Goal: Task Accomplishment & Management: Use online tool/utility

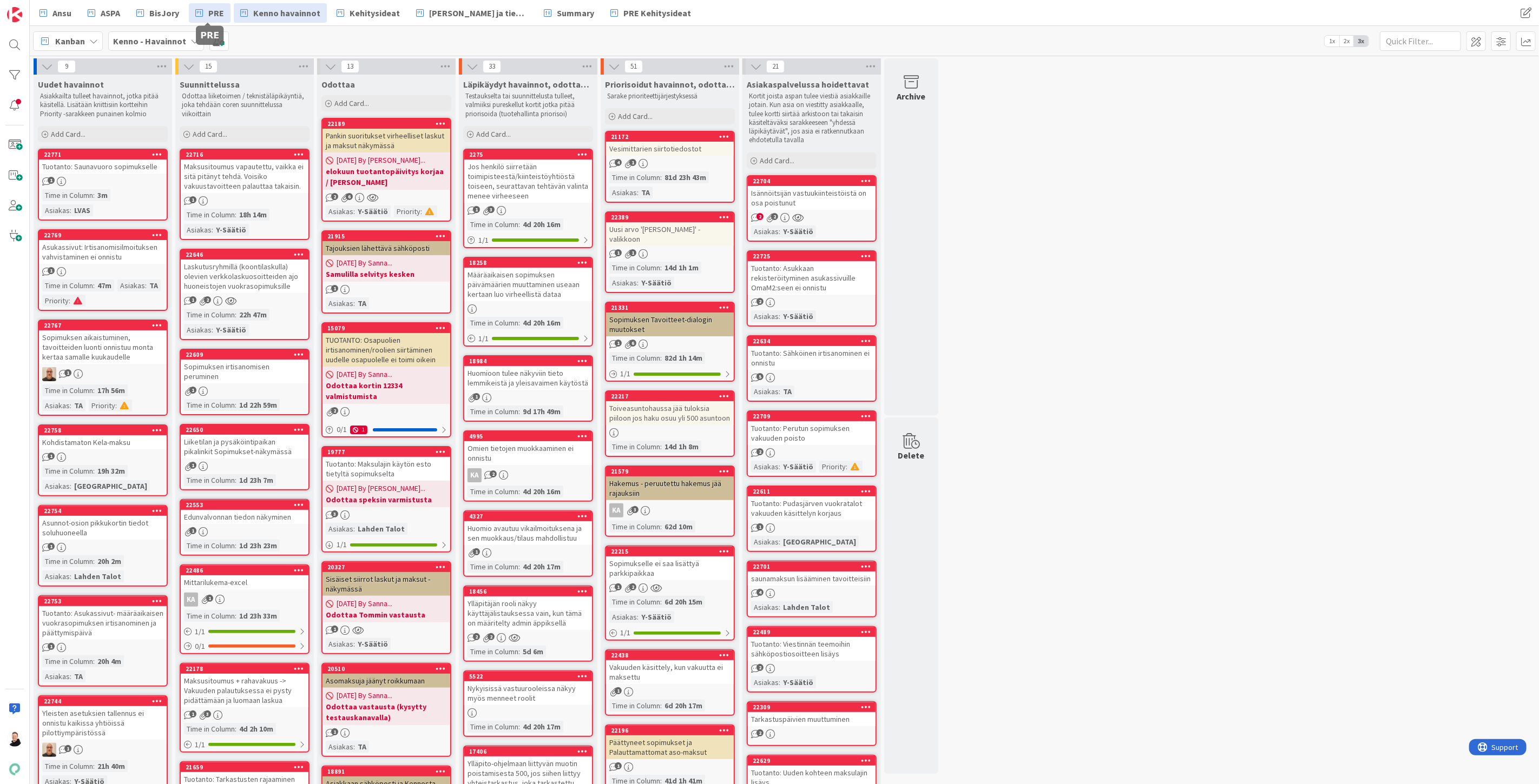
click at [211, 13] on span "PRE" at bounding box center [216, 13] width 16 height 13
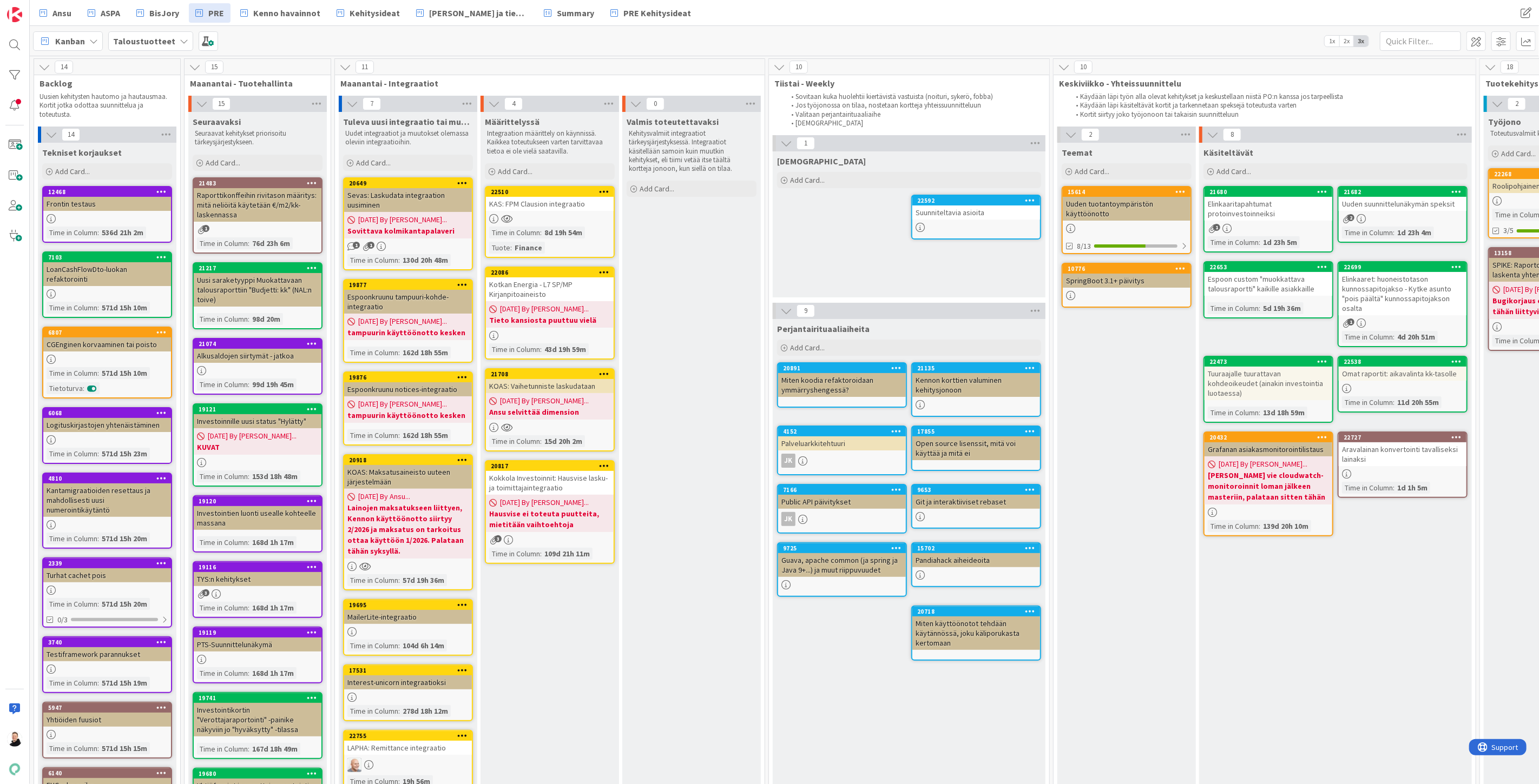
click at [548, 389] on div "KOAS: Vaihetunniste laskudataan" at bounding box center [550, 386] width 128 height 14
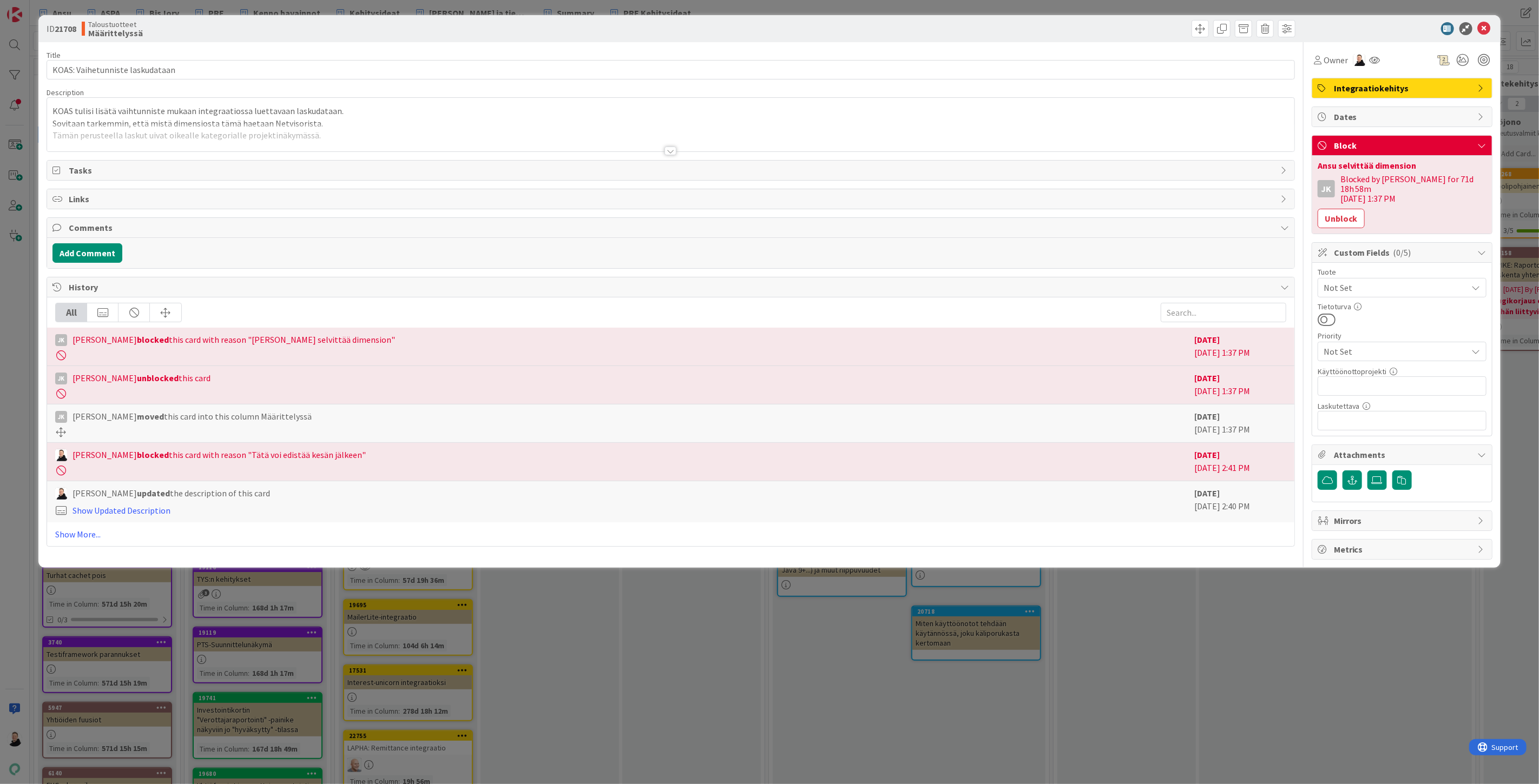
click at [1358, 212] on button "Unblock" at bounding box center [1341, 219] width 47 height 20
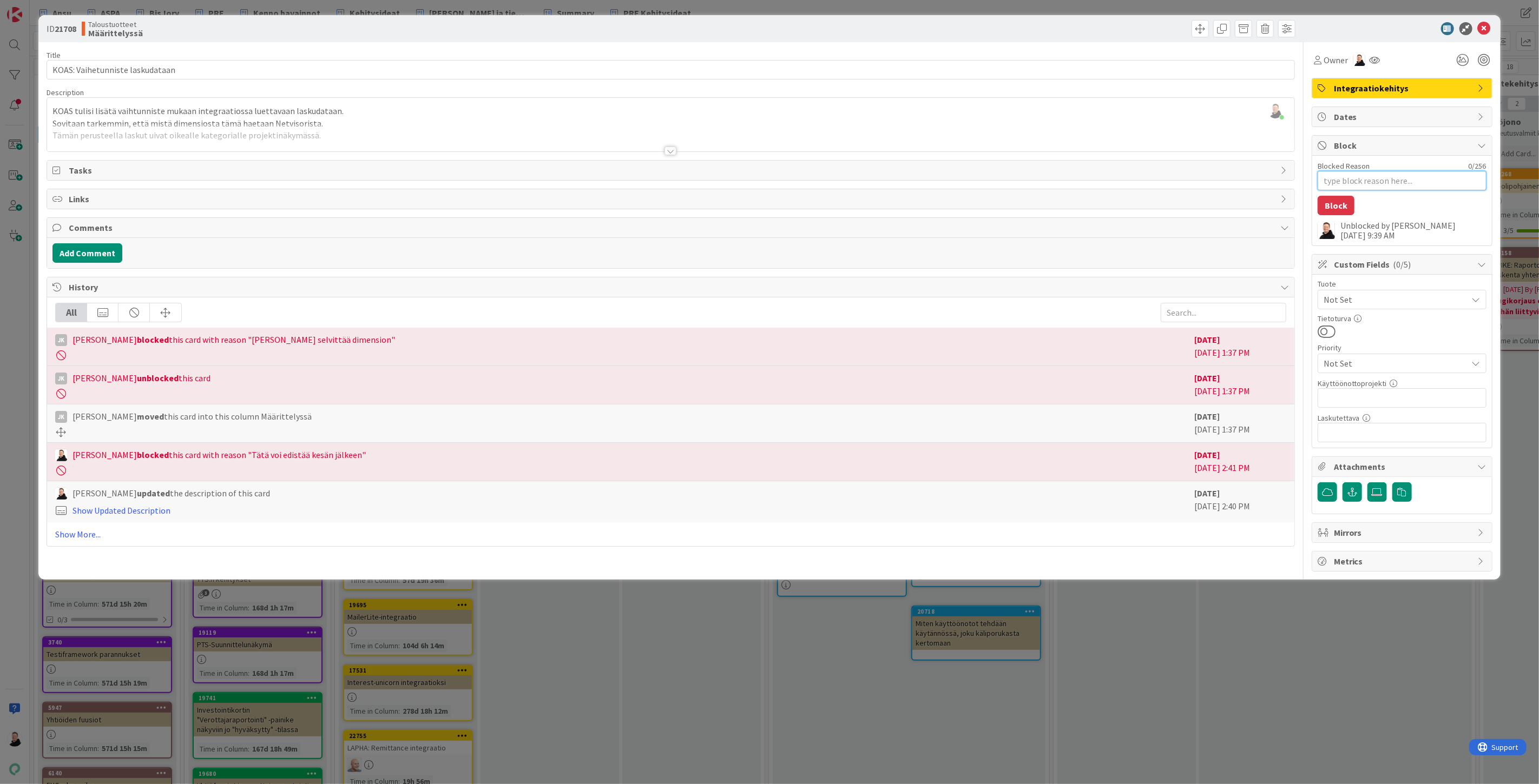
click at [1389, 179] on textarea "Blocked Reason" at bounding box center [1402, 180] width 169 height 20
paste textarea "Meillä ei ole vielä tuota vaihetunnistetta Netvisorin puolella, mutta voisin ot…"
type textarea "x"
type textarea "Meillä ei ole vielä tuota vaihetunnistetta Netvisorin puolella, mutta voisin ot…"
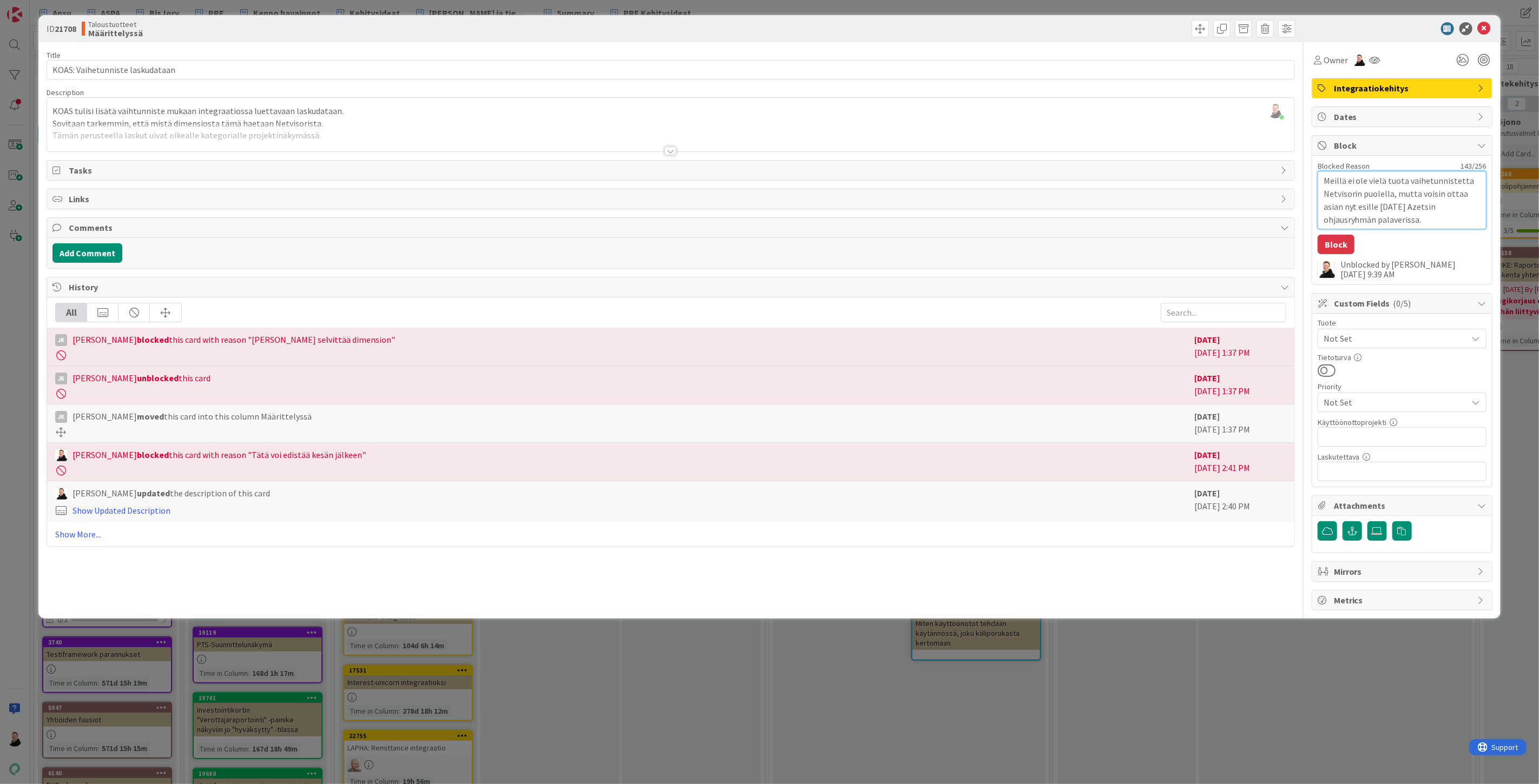
drag, startPoint x: 1431, startPoint y: 217, endPoint x: 1350, endPoint y: 190, distance: 85.4
click at [1312, 181] on div "Blocked Reason 143 / 256 Meillä ei ole vielä tuota vaihetunnistetta Netvisorin …" at bounding box center [1402, 220] width 180 height 129
click at [1368, 196] on textarea "Meillä ei ole vielä tuota vaihetunnistetta Netvisorin puolella, mutta voisin ot…" at bounding box center [1402, 200] width 169 height 59
drag, startPoint x: 1429, startPoint y: 220, endPoint x: 1302, endPoint y: 180, distance: 133.2
click at [1302, 180] on div "Title 31 / 128 KOAS: Vaihetunniste laskudataan Description [PERSON_NAME] just j…" at bounding box center [770, 327] width 1446 height 568
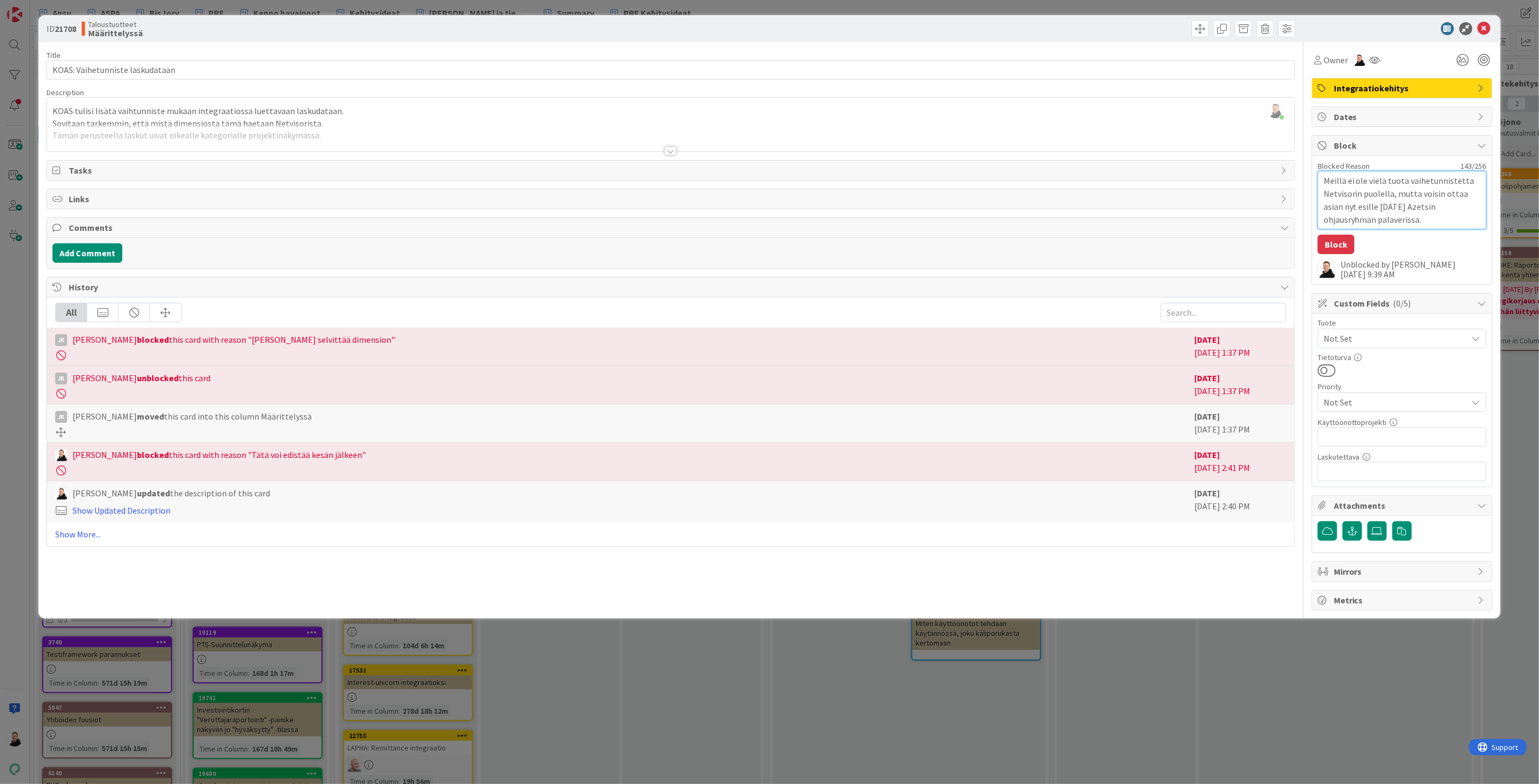
type textarea "x"
type textarea "a"
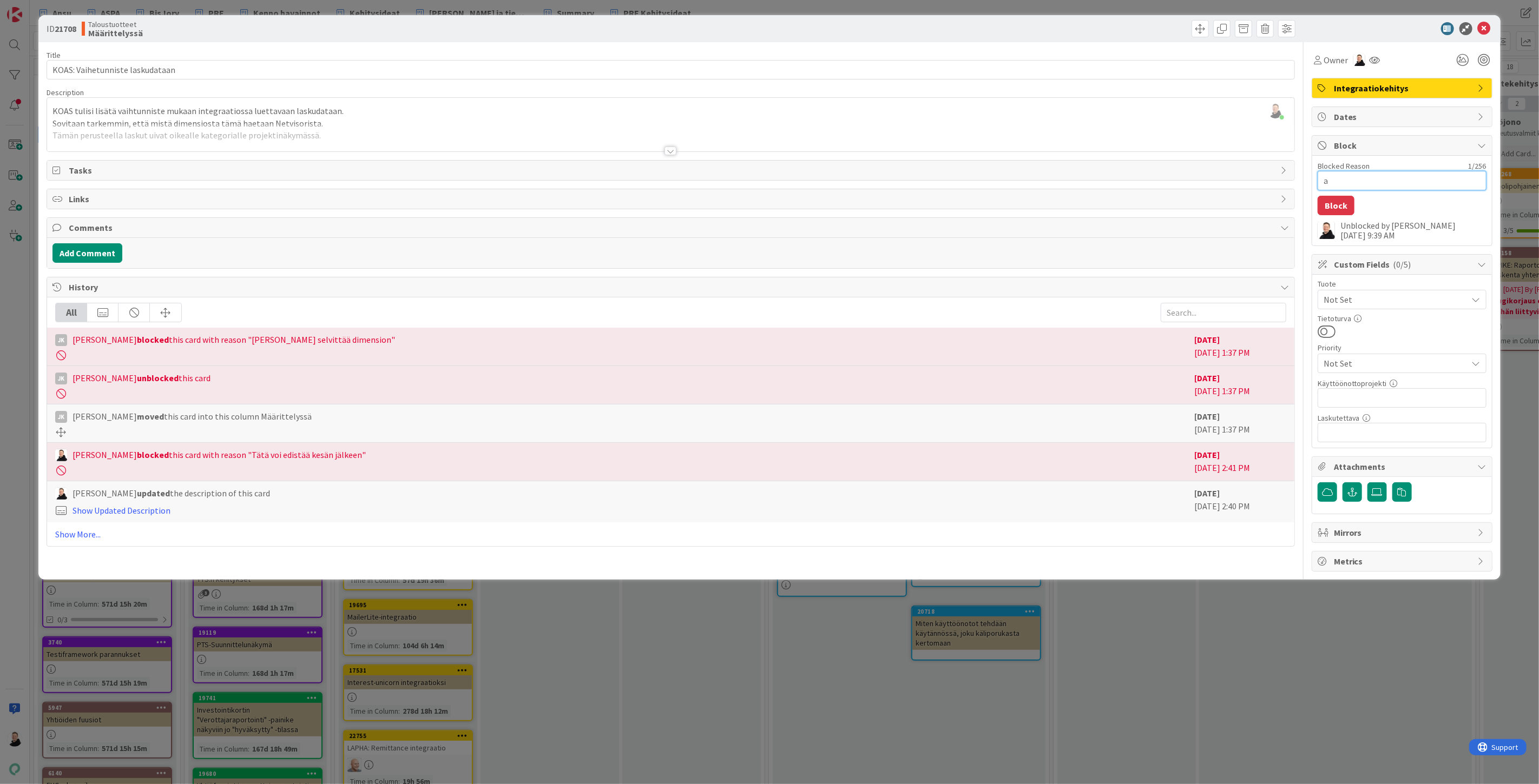
type textarea "x"
type textarea "as"
type textarea "x"
type textarea "asi"
type textarea "x"
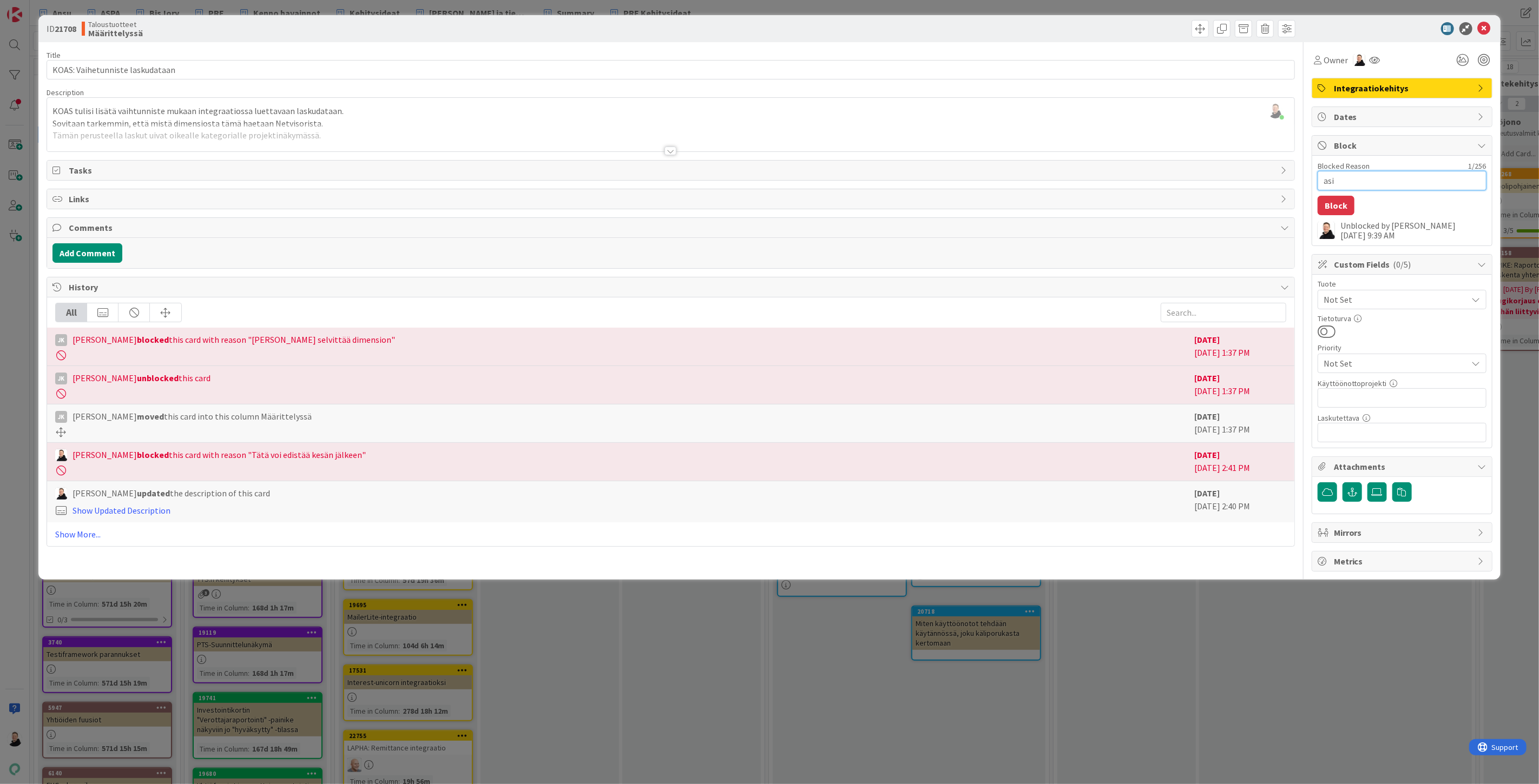
type textarea "asia"
type textarea "x"
type textarea "asia"
type textarea "x"
type textarea "asia"
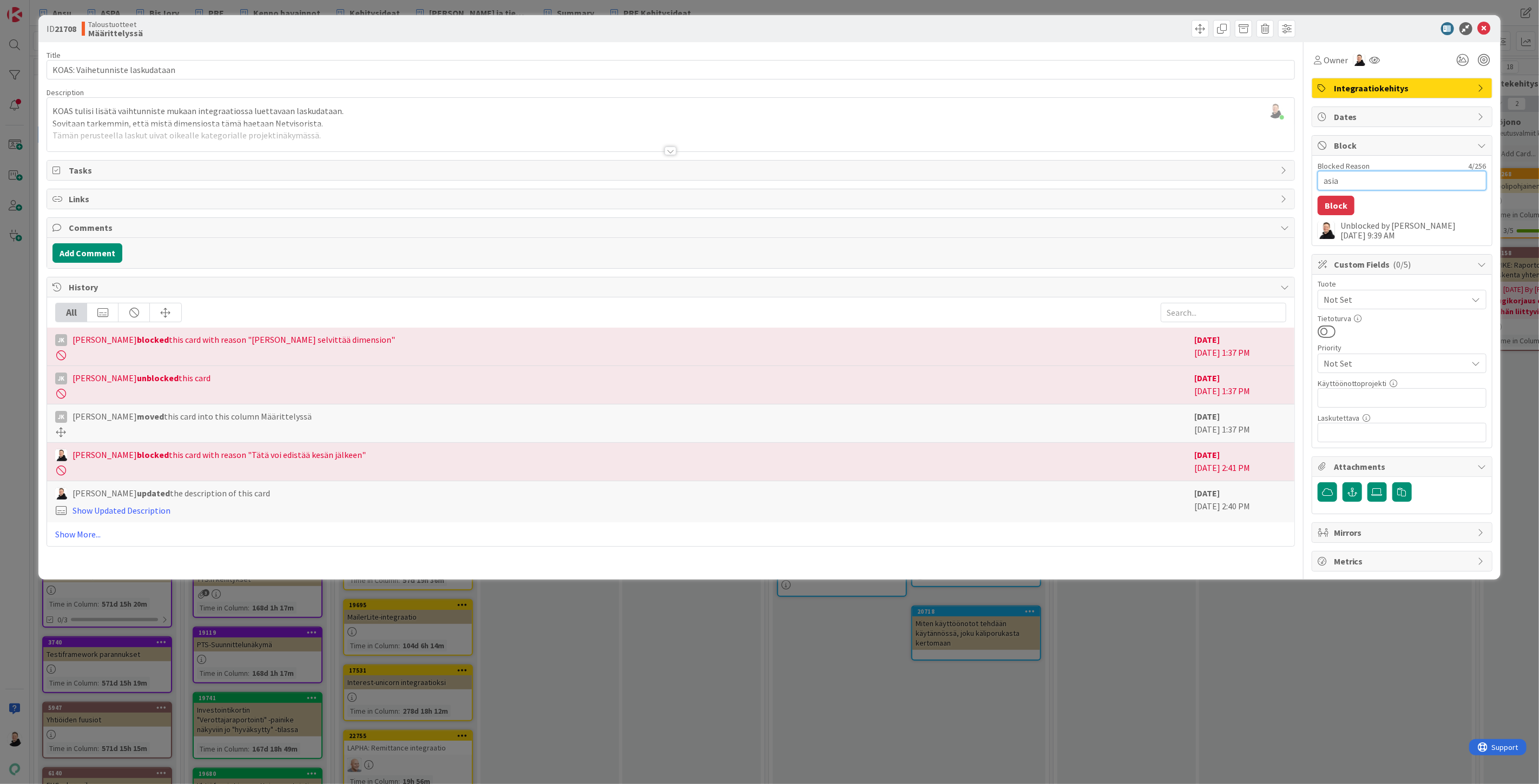
type textarea "x"
type textarea "asi"
type textarea "x"
type textarea "as"
type textarea "x"
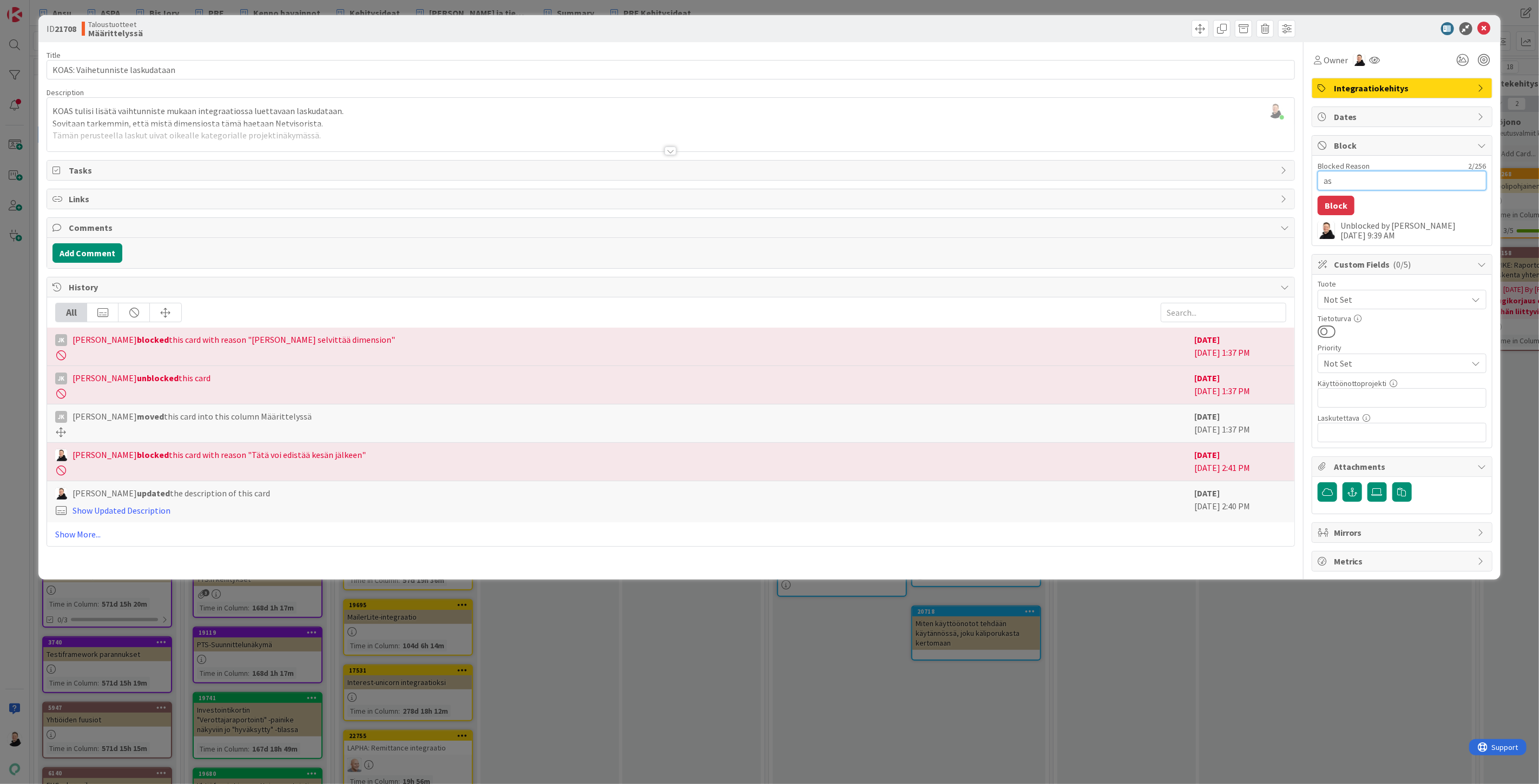
type textarea "a"
type textarea "x"
type textarea "V"
type textarea "x"
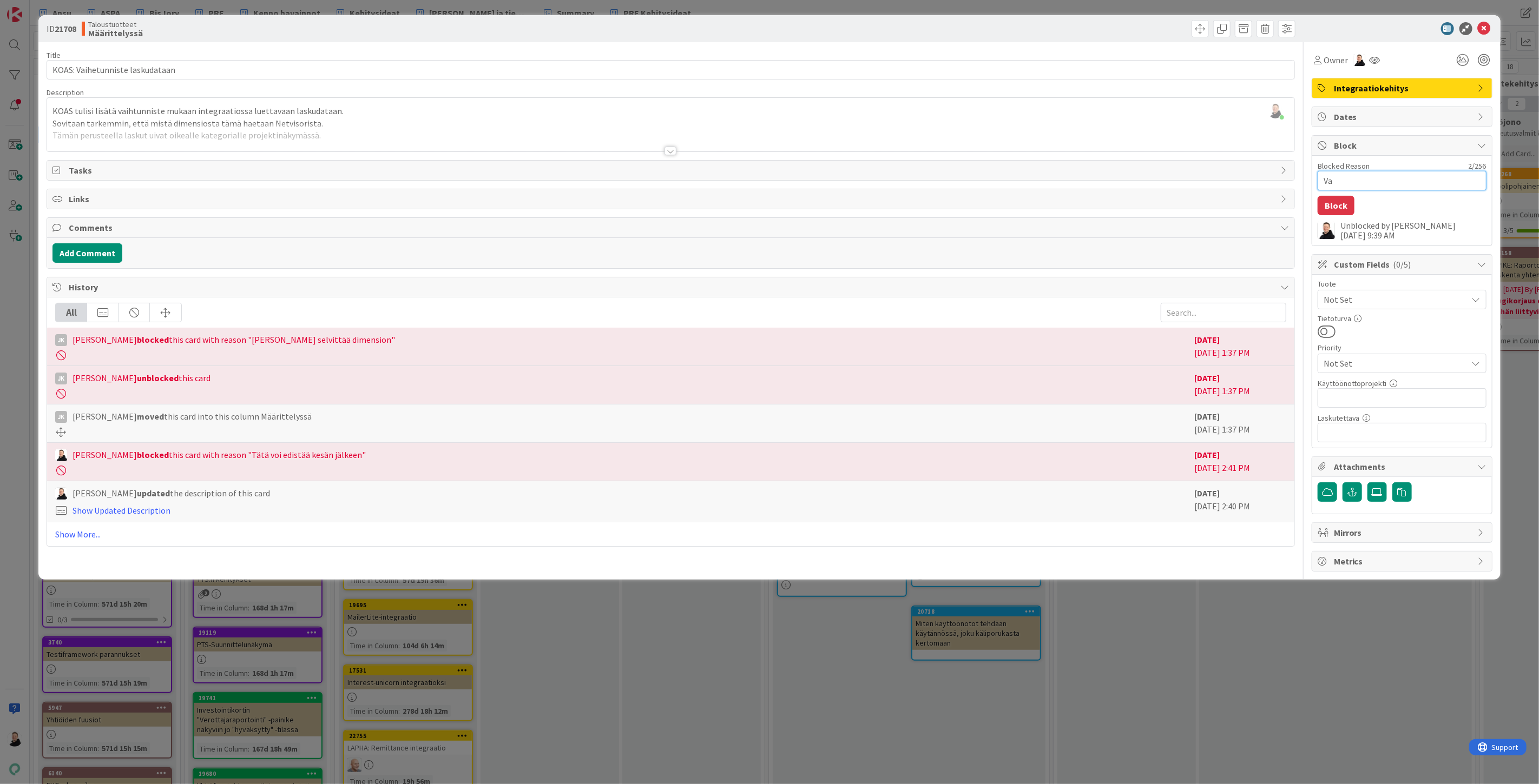
type textarea "Vai"
type textarea "x"
type textarea "[DEMOGRAPHIC_DATA]"
type textarea "x"
type textarea "Vaiht"
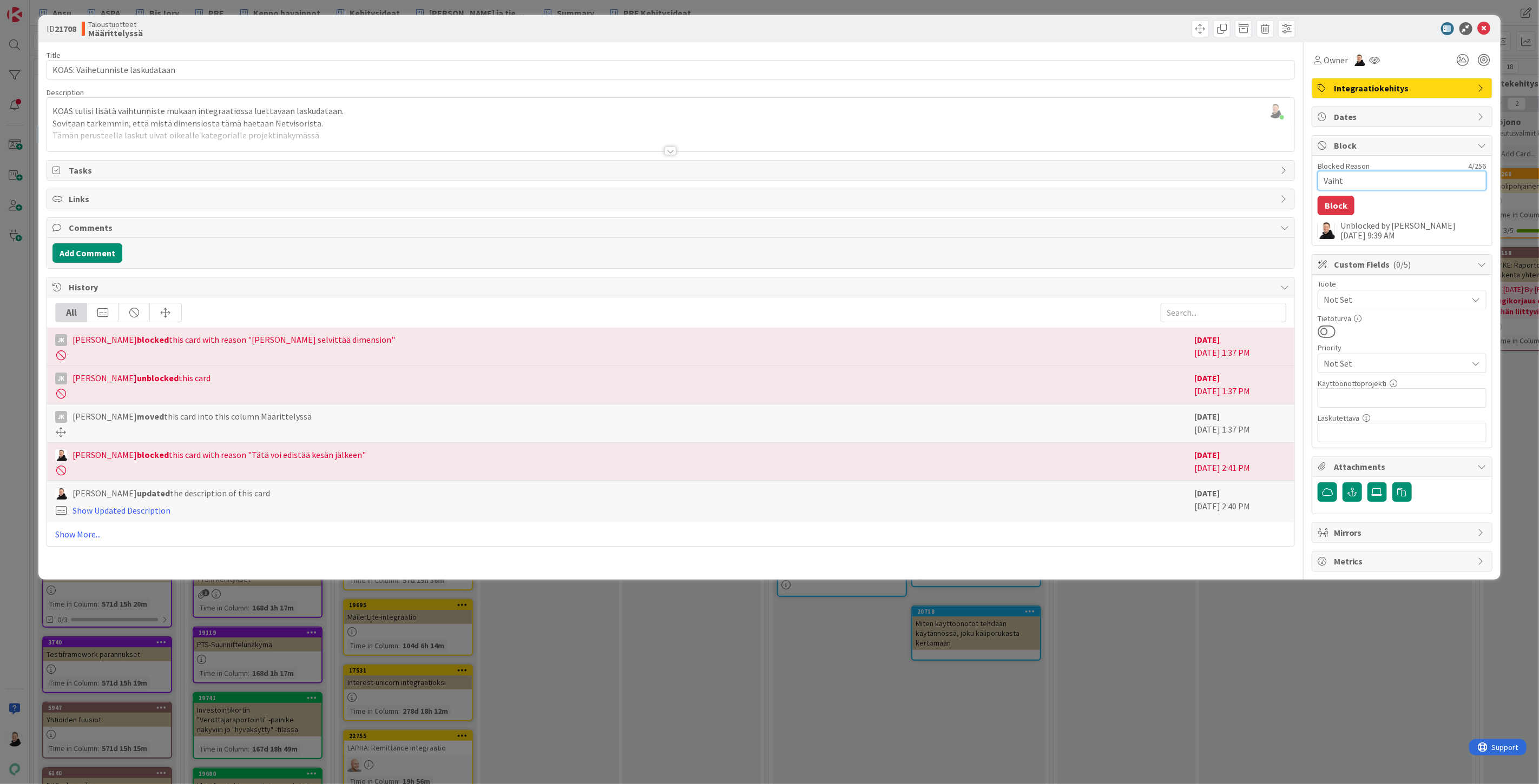
type textarea "x"
type textarea "Vaihte"
type textarea "x"
type textarea "Vaihteu"
type textarea "x"
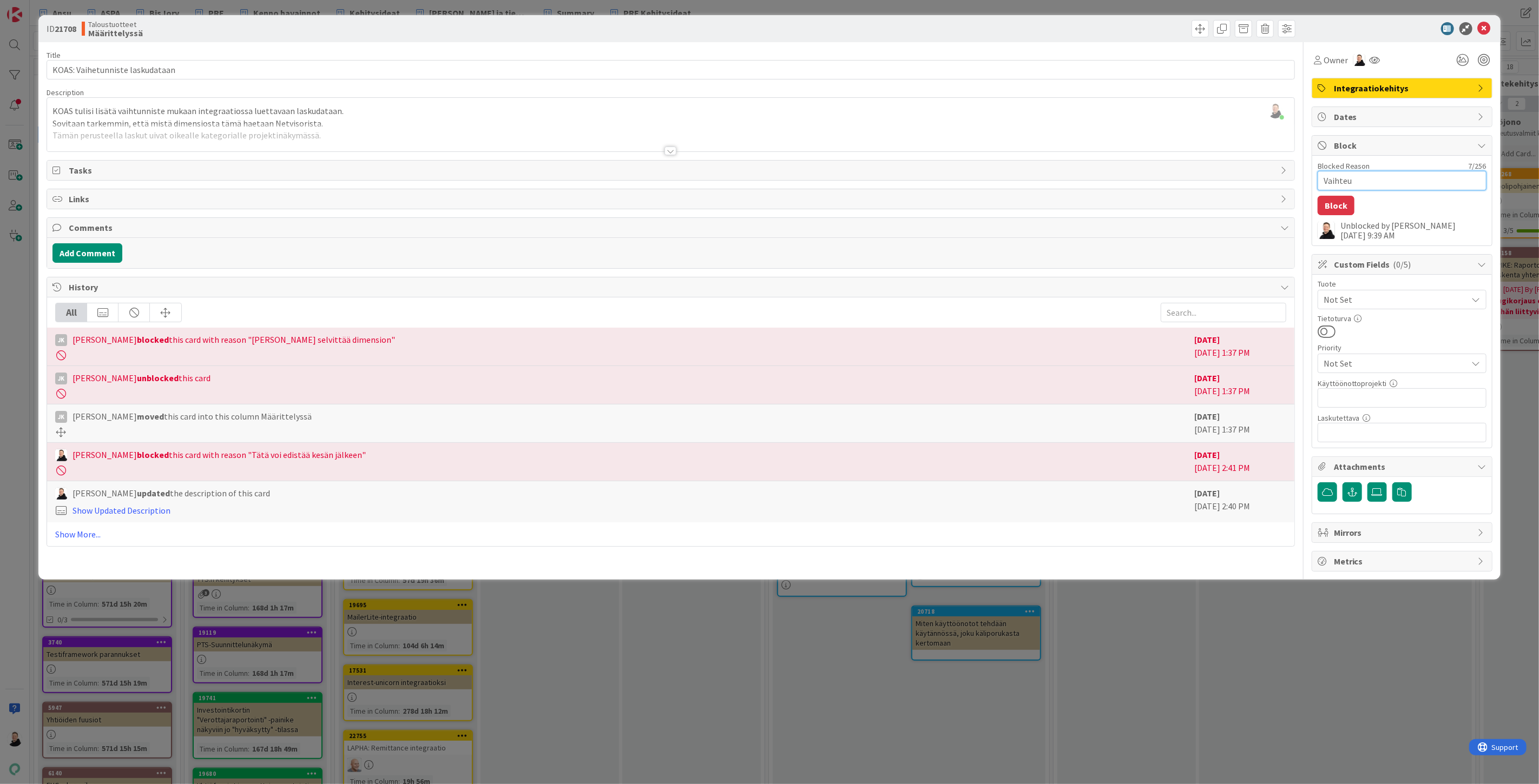
type textarea "Vaihteun"
type textarea "x"
type textarea "Vaihteunn"
type textarea "x"
type textarea "Vaihteunni"
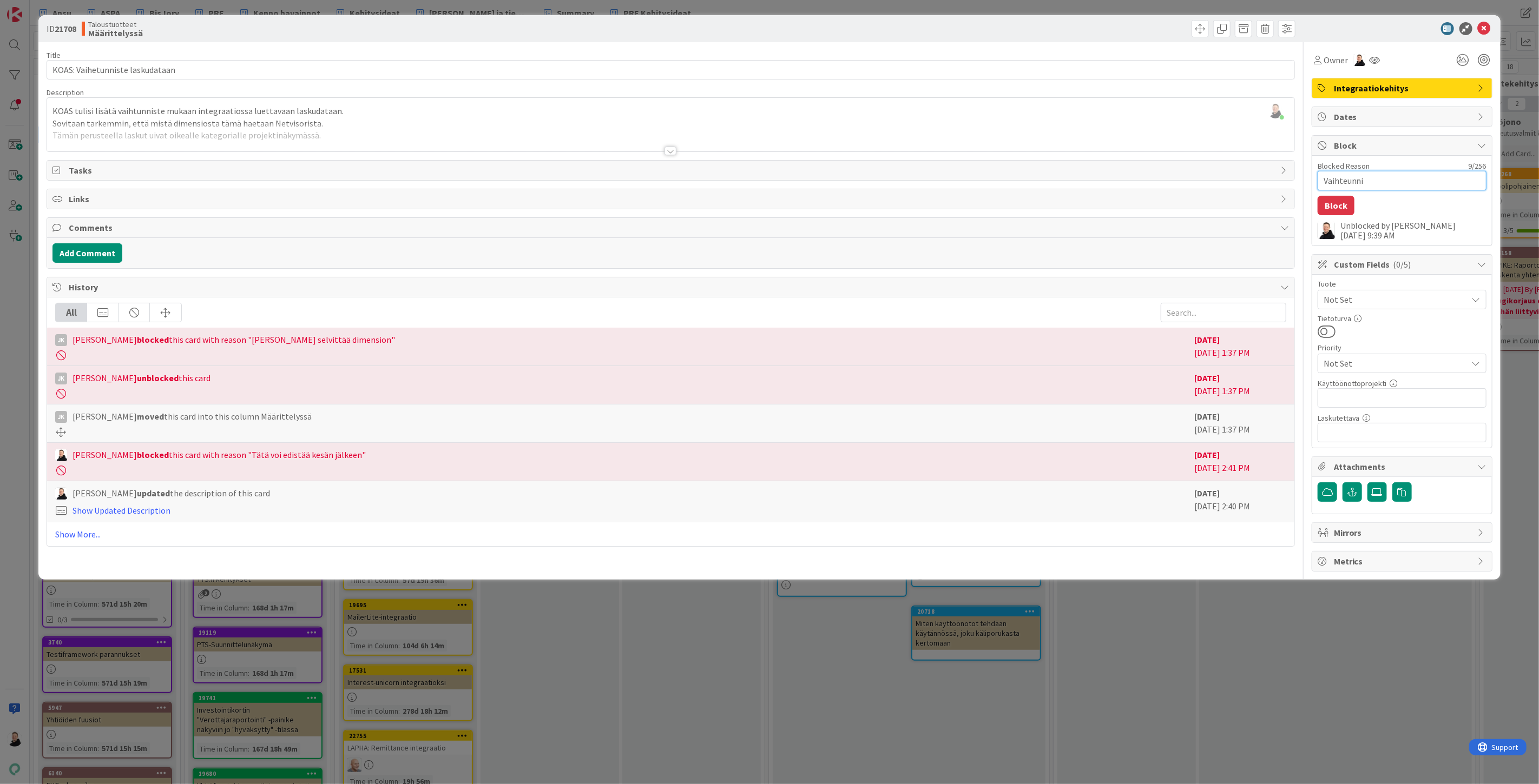
type textarea "x"
type textarea "Vaihteunnis"
type textarea "x"
type textarea "Vaihteunnist"
type textarea "x"
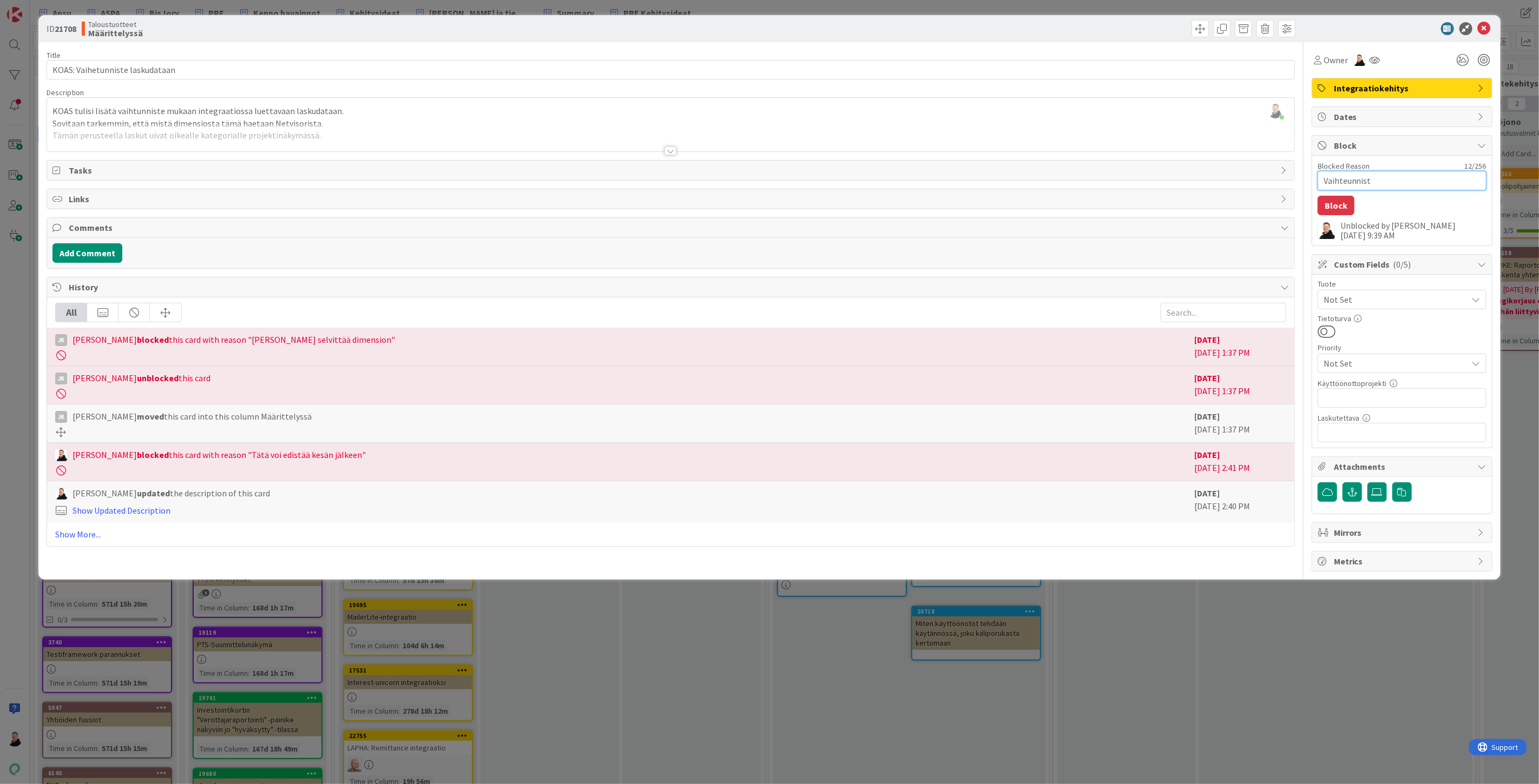
type textarea "Vaihteunniste"
type textarea "x"
type textarea "Vaihteunniste"
type textarea "x"
type textarea "Vaihteunniste t"
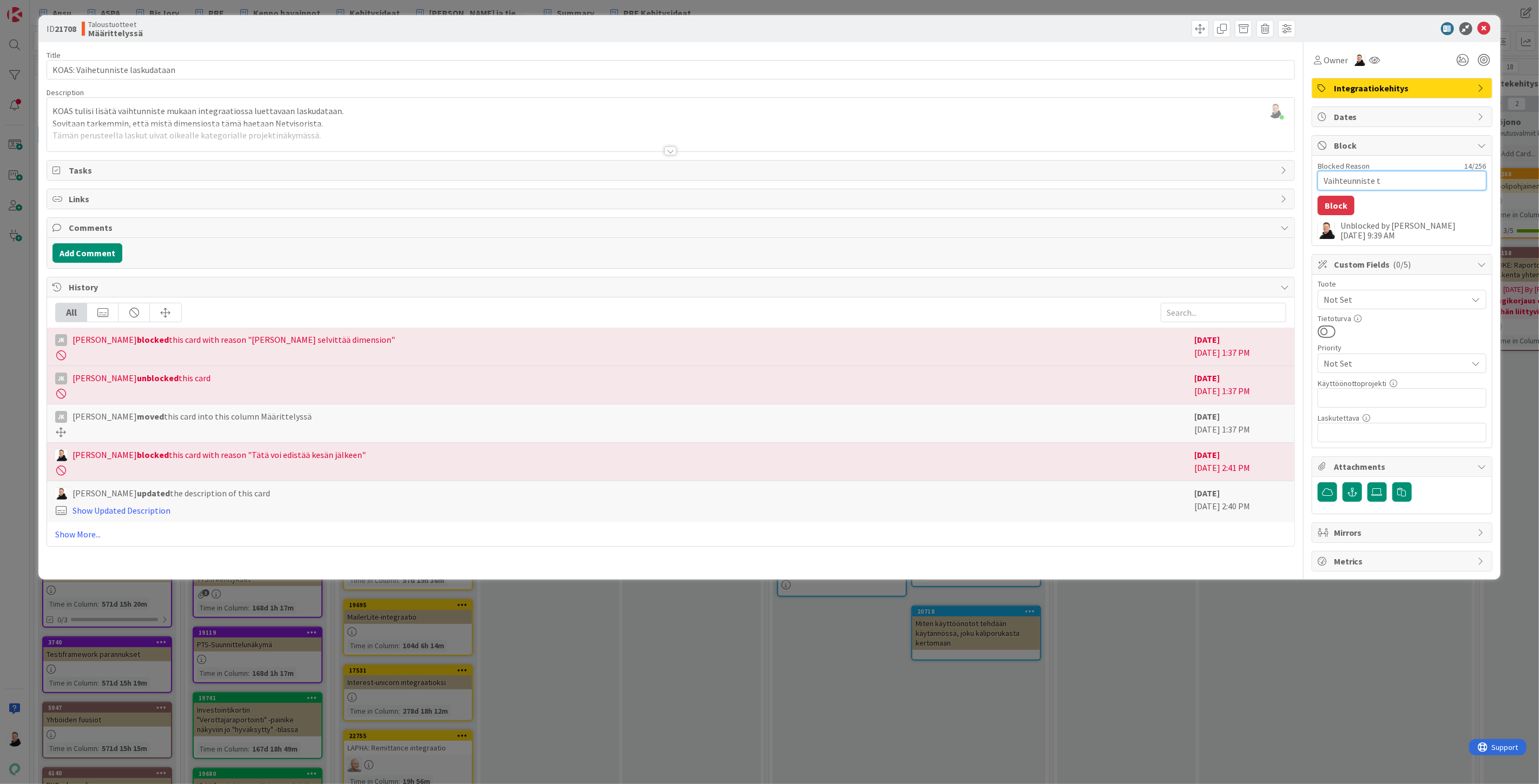
type textarea "x"
type textarea "Vaihteunniste tie"
type textarea "x"
type textarea "Vaihteunniste tiet"
type textarea "x"
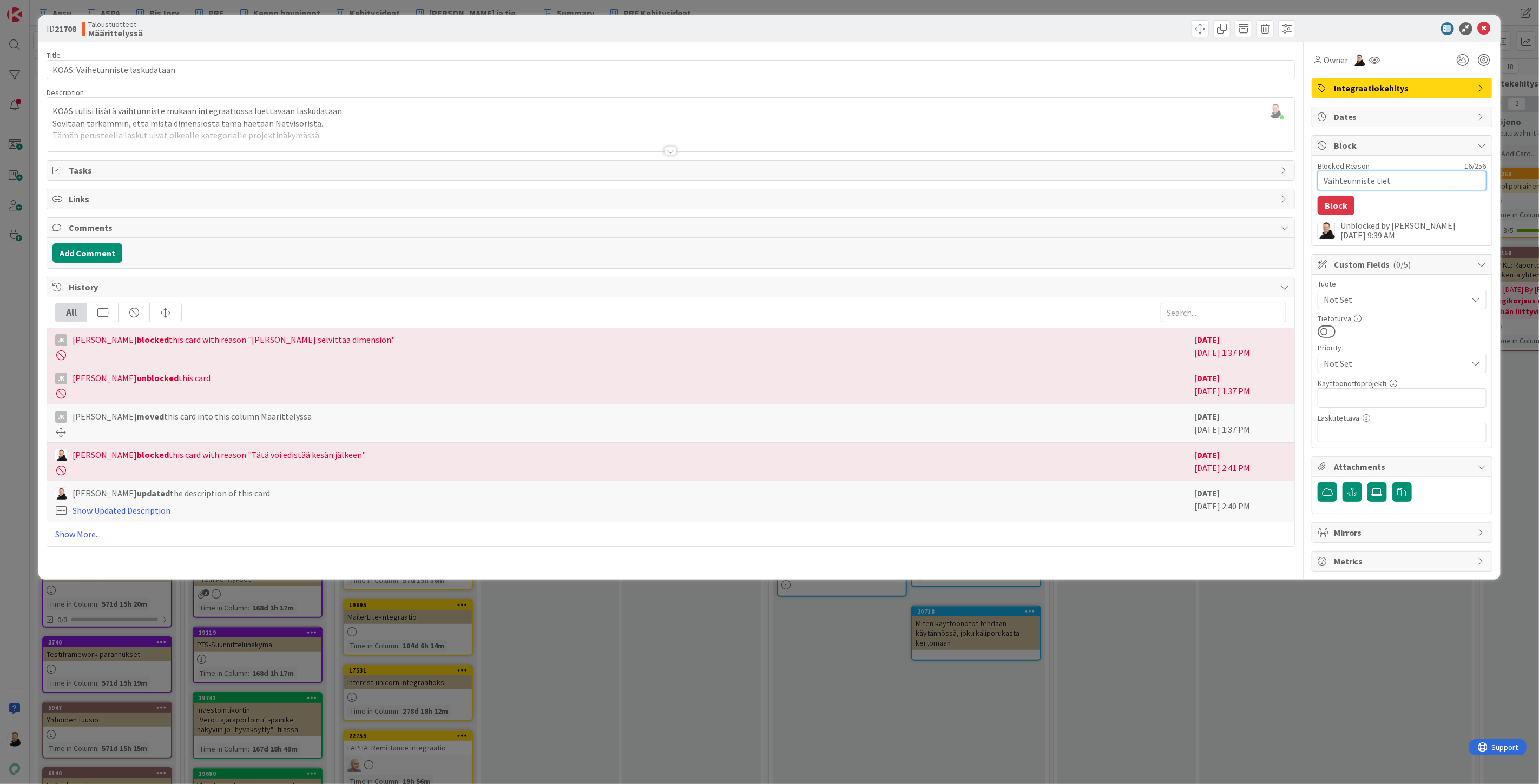
type textarea "Vaihteunniste tieto"
type textarea "x"
type textarea "Vaihteunniste tietoa"
type textarea "x"
type textarea "Vaihteunniste tietoa"
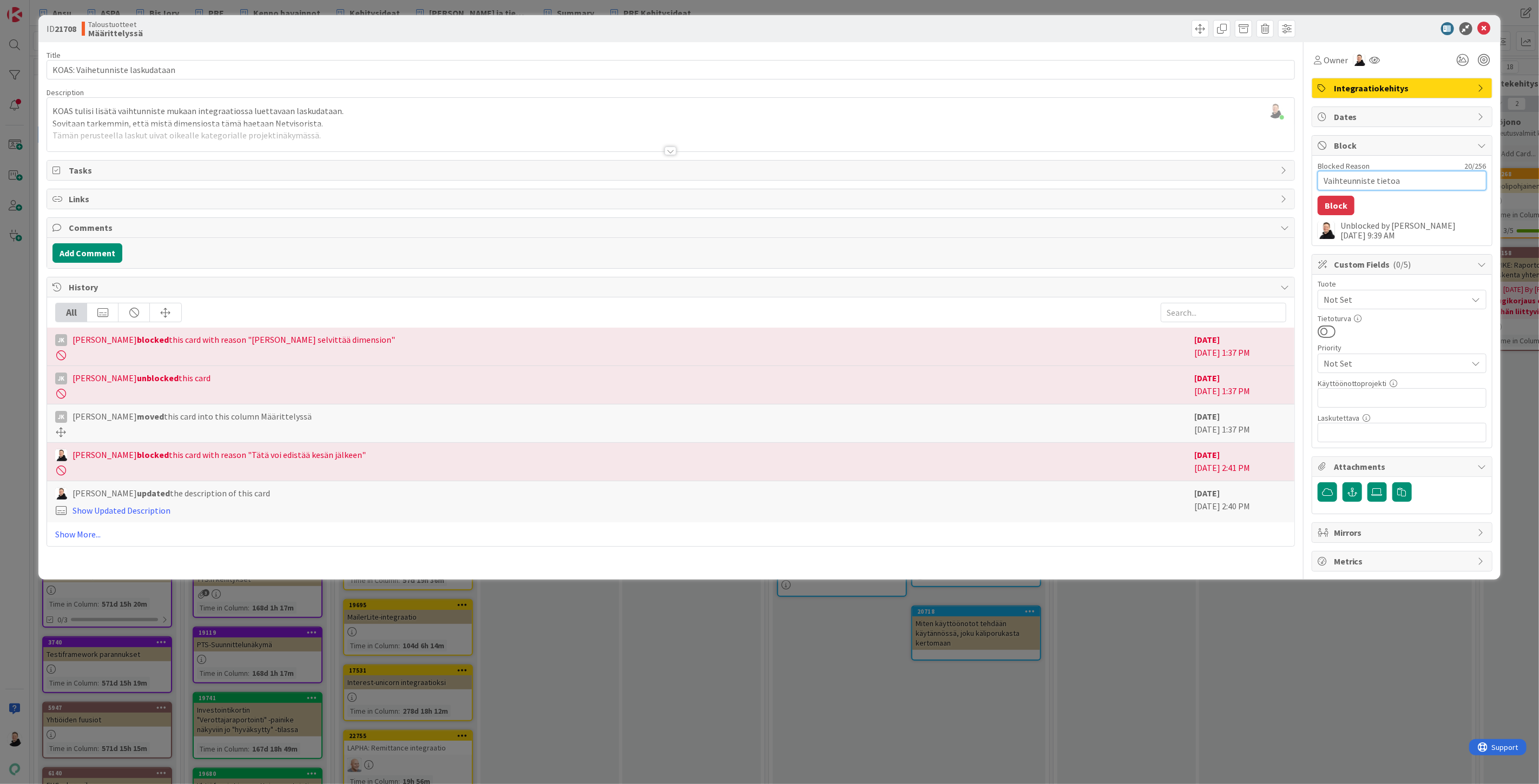
type textarea "x"
type textarea "Vaihteunniste tietoa o"
type textarea "x"
type textarea "Vaihteunniste tietoa ot"
type textarea "x"
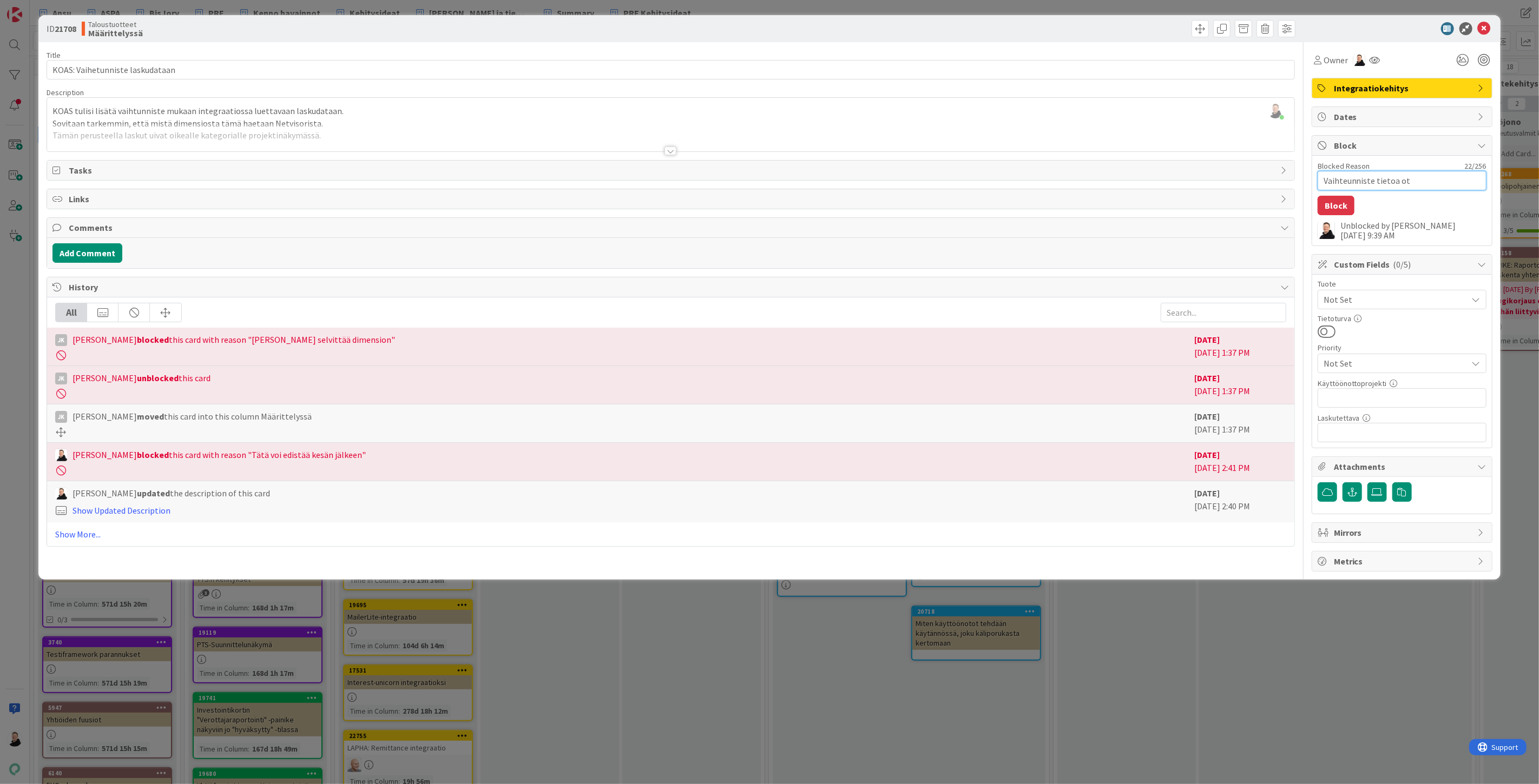
type textarea "Vaihteunniste tietoa ote"
type textarea "x"
type textarea "Vaihteunniste tietoa otet"
type textarea "x"
type textarea "Vaihteunniste tietoa oteta"
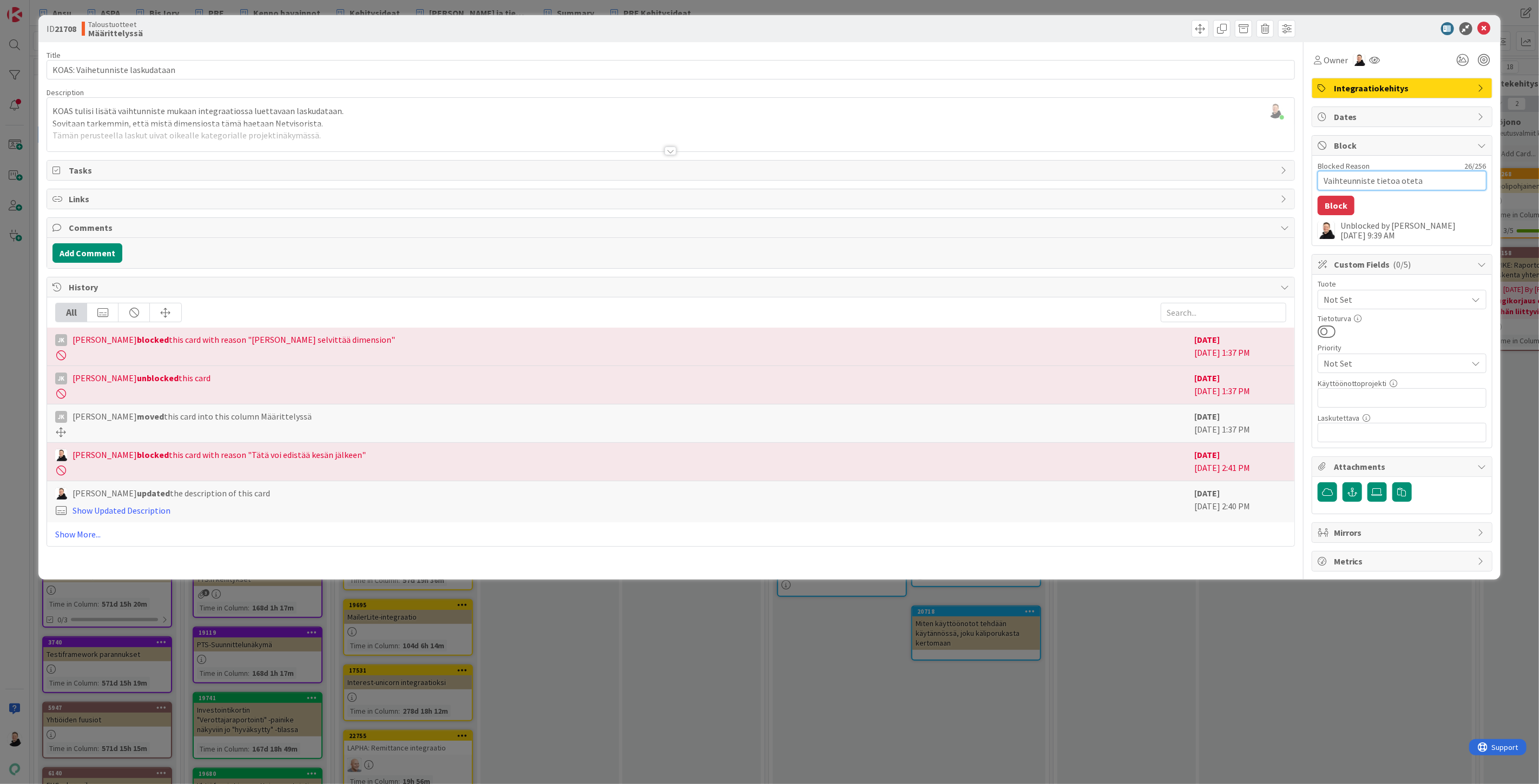
type textarea "x"
type textarea "Vaihteunniste tietoa otetaa"
type textarea "x"
type textarea "Vaihteunniste tietoa otetaan"
type textarea "x"
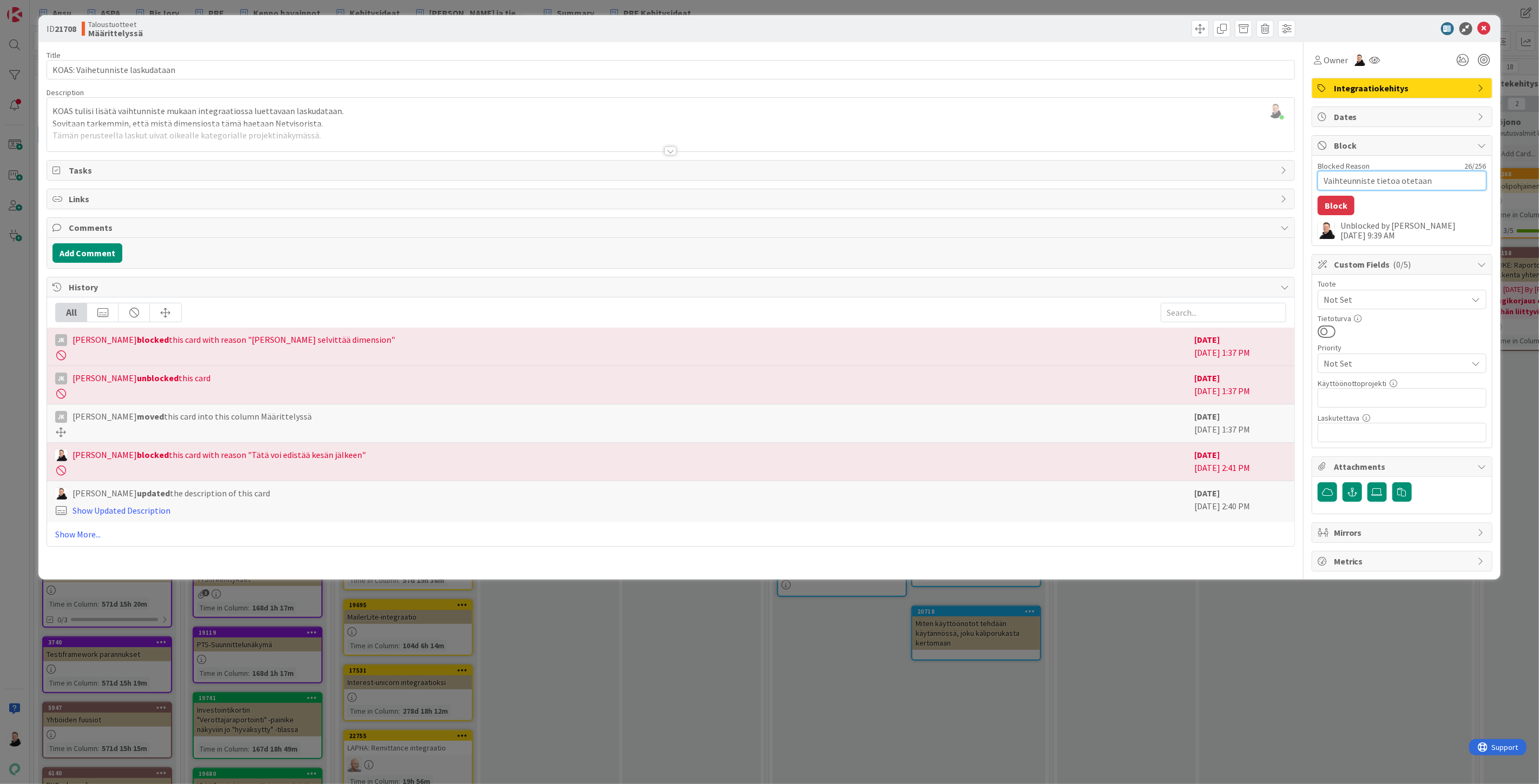
type textarea "Vaihteunniste tietoa otetaan"
type textarea "x"
type textarea "Vaihteunniste tietoa otetaan A"
type textarea "x"
type textarea "Vaihteunniste tietoa otetaan"
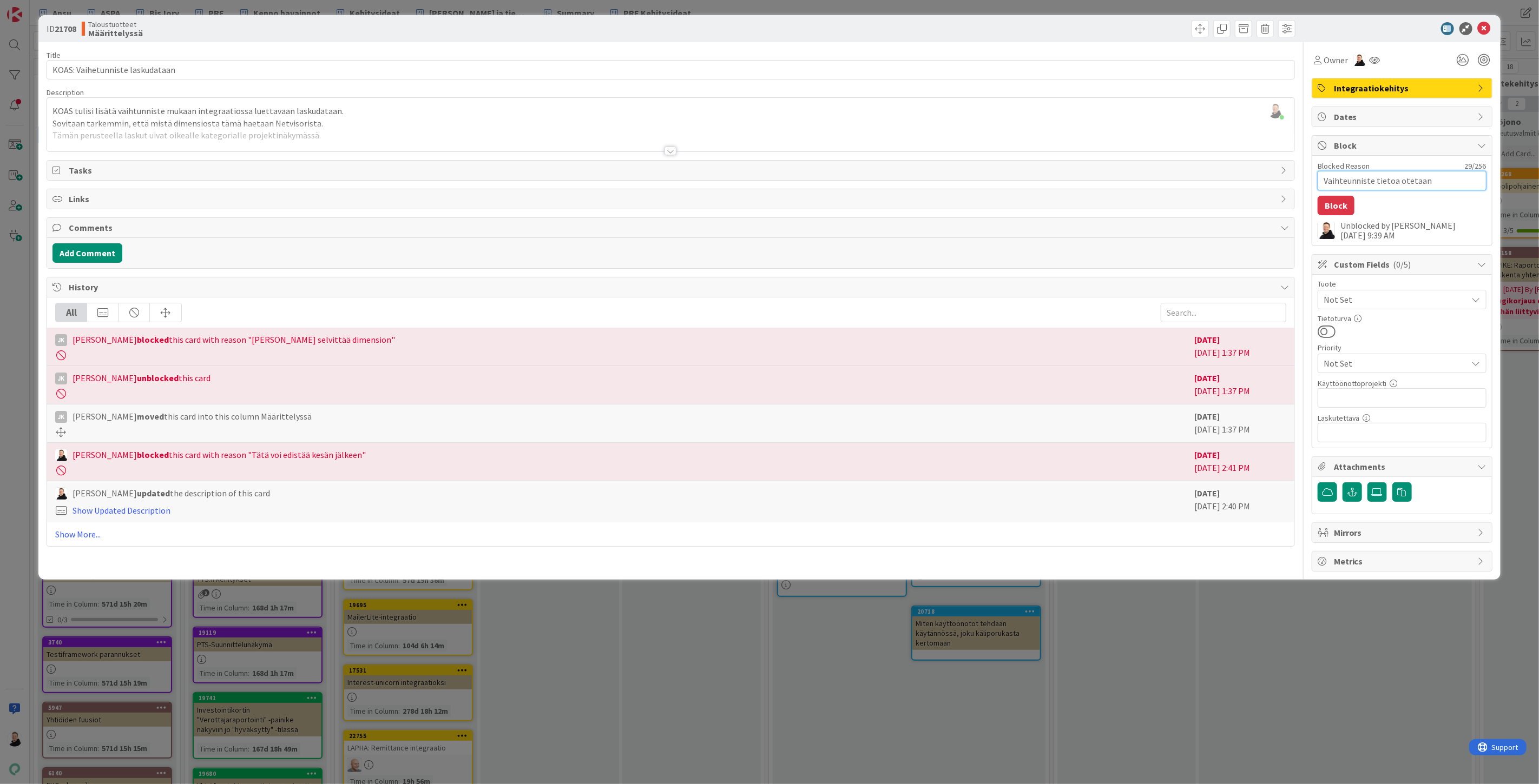
type textarea "x"
type textarea "Vaihteunniste tietoa otetaan"
type textarea "x"
type textarea "Vaihteunniste tietoa otetaa"
type textarea "x"
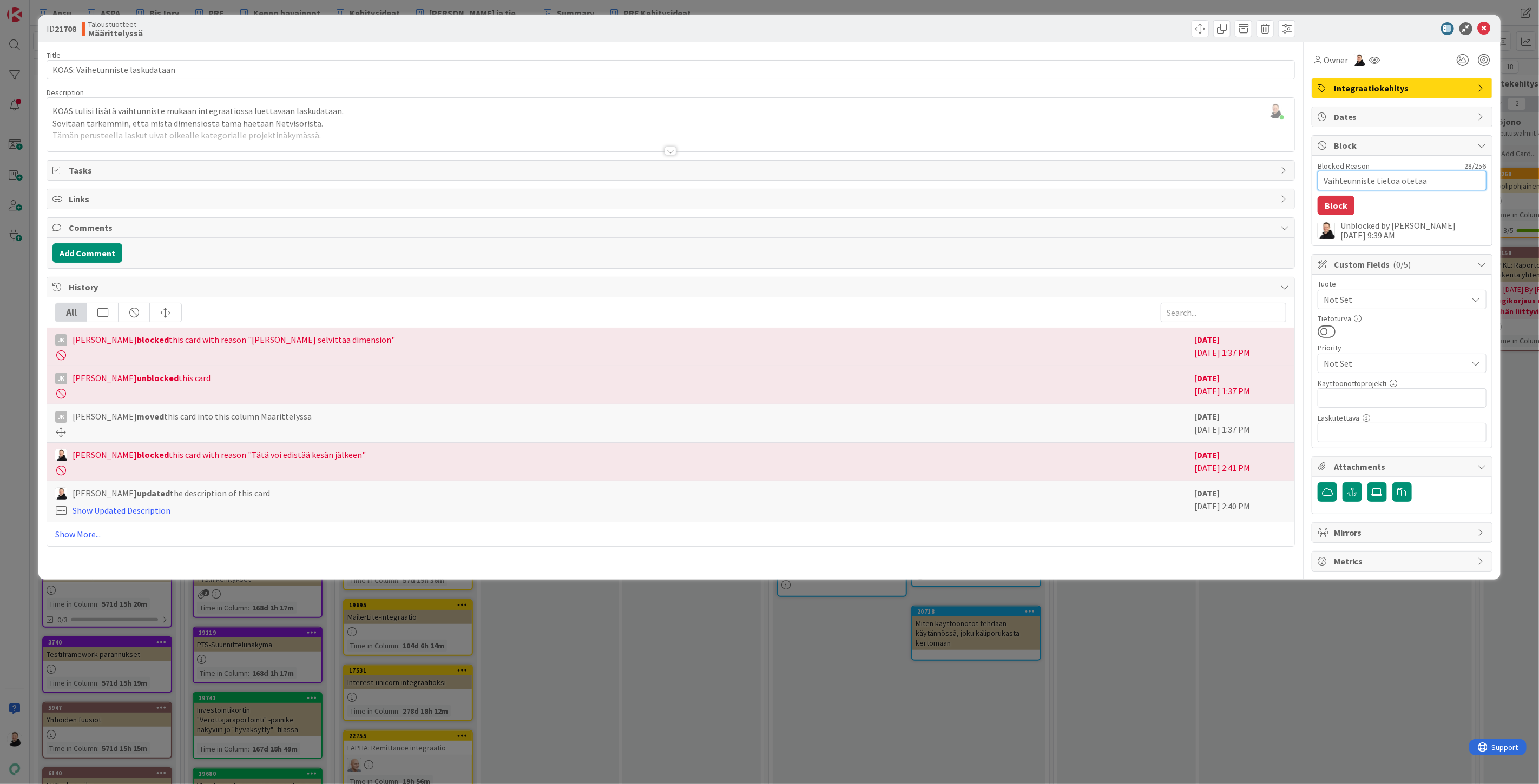
type textarea "Vaihteunniste tietoa oteta"
type textarea "x"
type textarea "Vaihteunniste tietoa otet"
type textarea "x"
type textarea "Vaihteunniste tietoa ote"
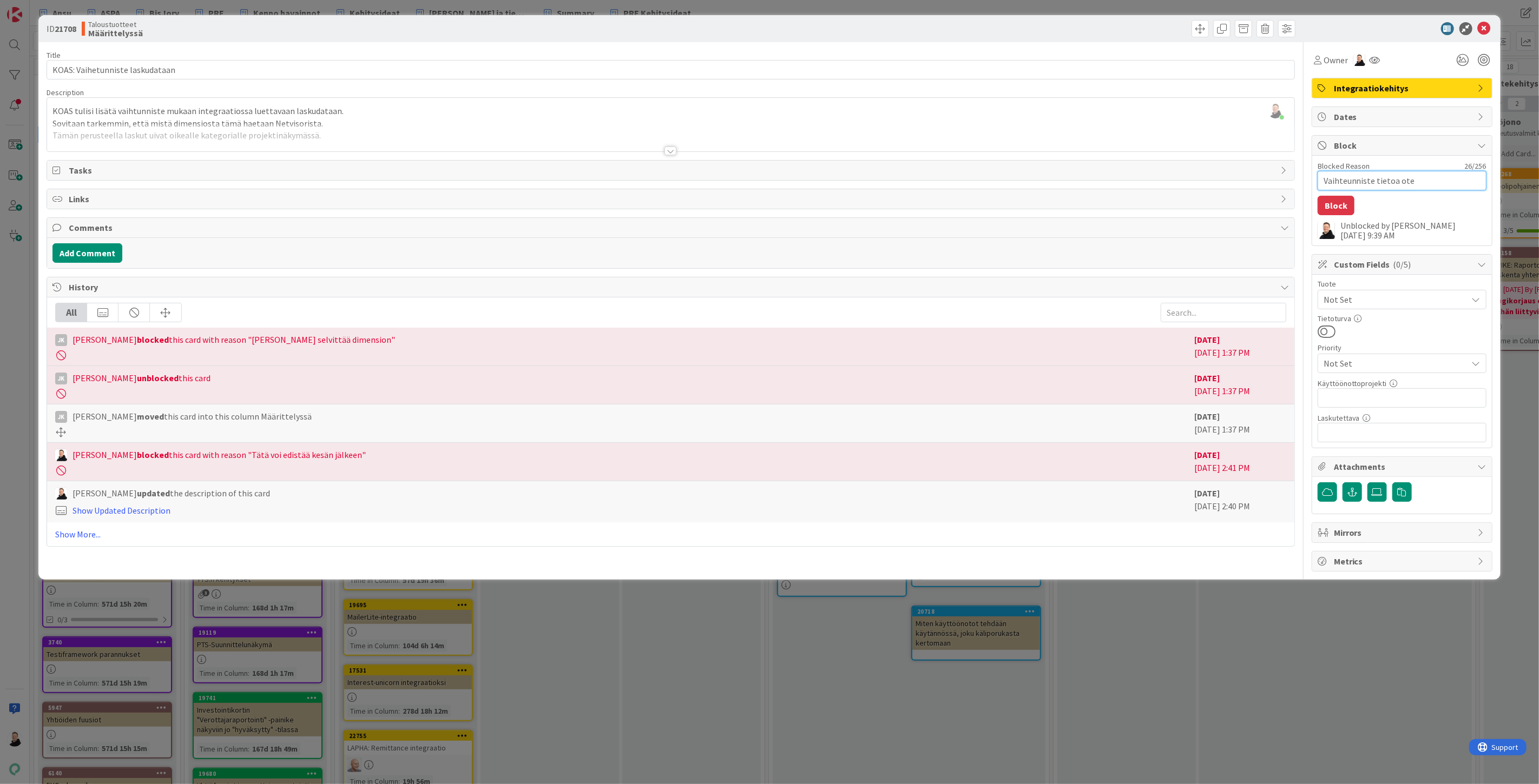
type textarea "x"
type textarea "Vaihteunniste tietoa ot"
type textarea "x"
type textarea "Vaihteunniste tietoa o"
type textarea "x"
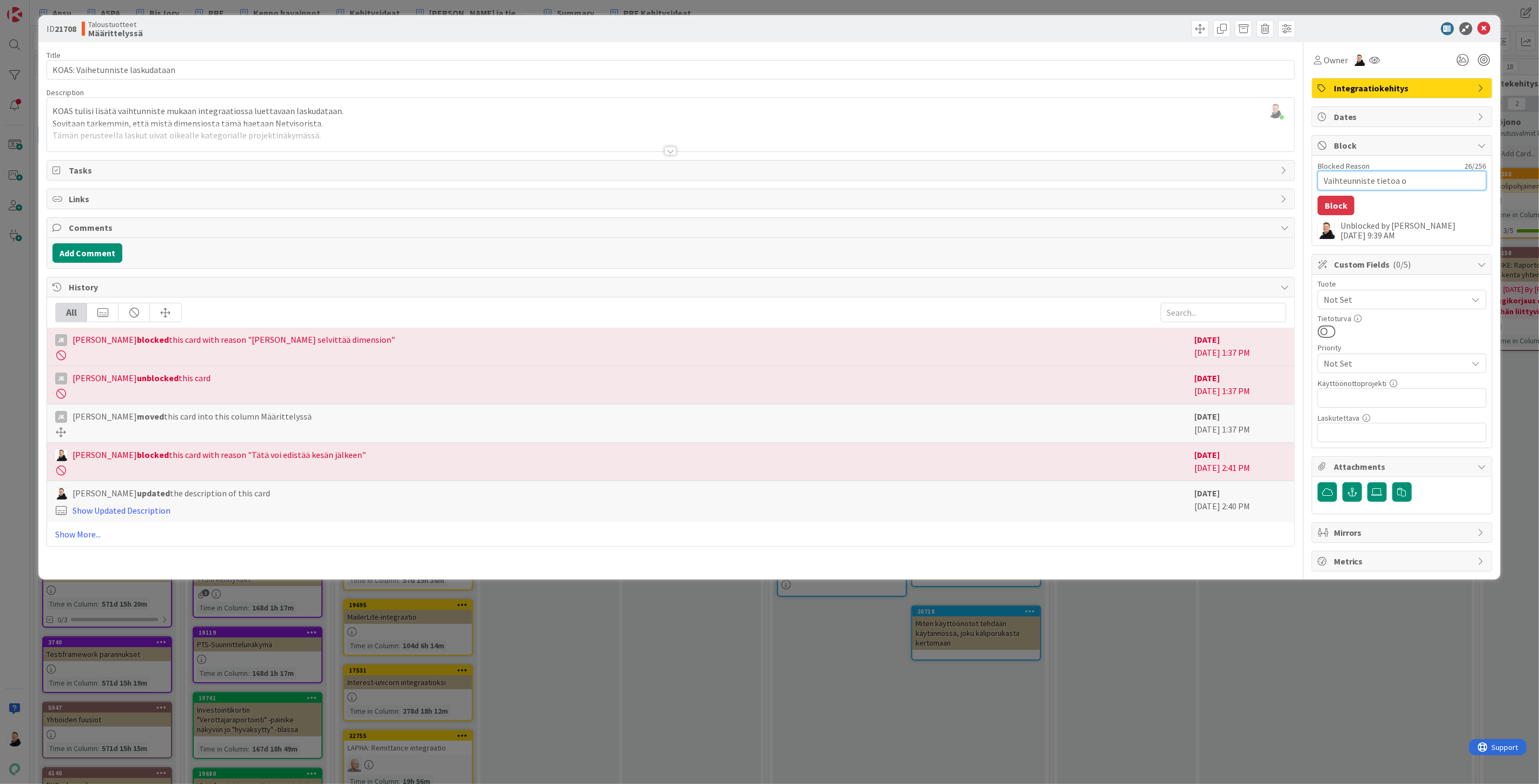
type textarea "Vaihteunniste tietoa"
type textarea "x"
type textarea "Vaihteunniste tietoa"
type textarea "x"
type textarea "Vaihteunniste tieto"
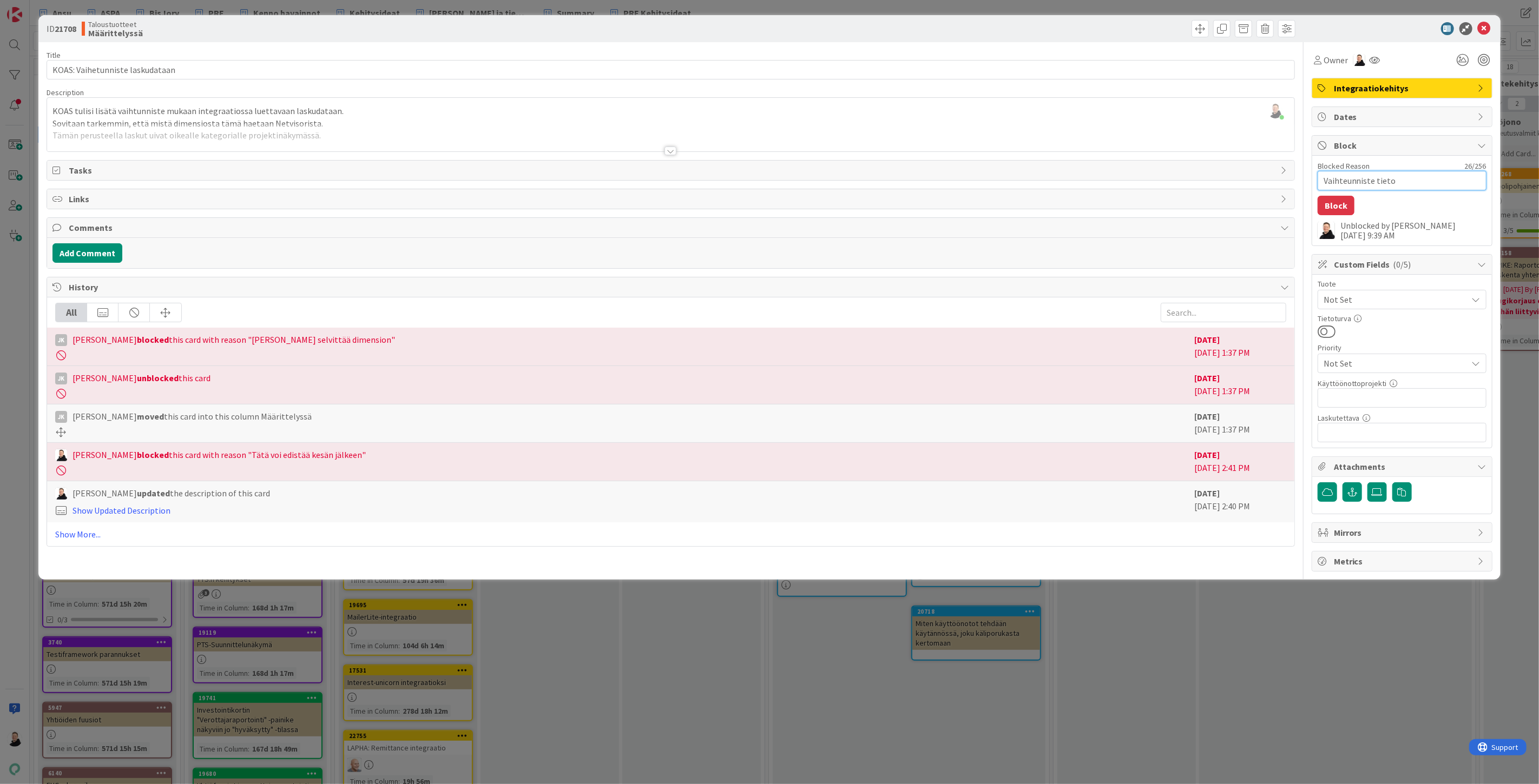
type textarea "x"
type textarea "Vaihteunniste tiet"
type textarea "x"
type textarea "Vaihteunniste tie"
type textarea "x"
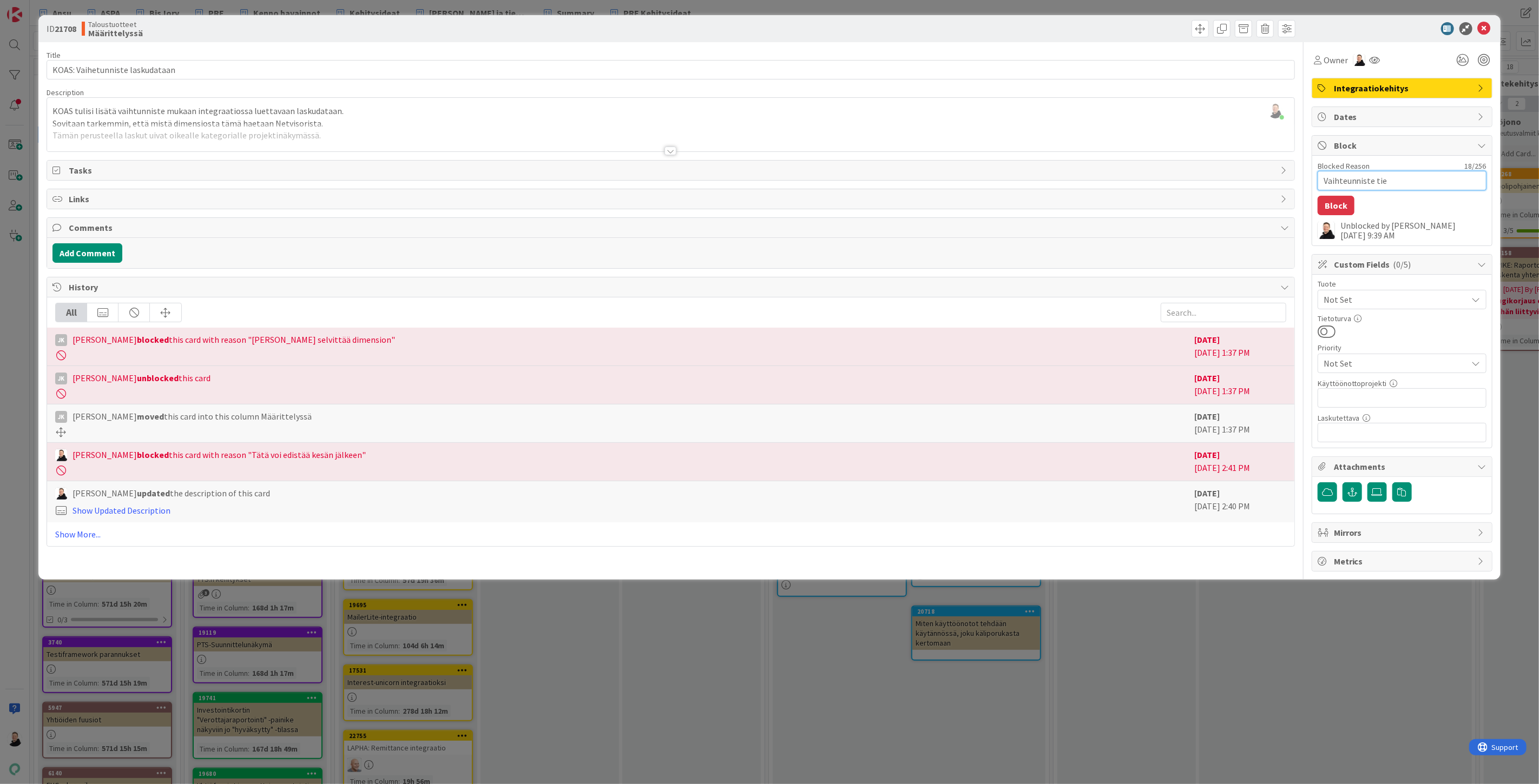
type textarea "Vaihteunniste ti"
type textarea "x"
type textarea "Vaihteunniste t"
type textarea "x"
type textarea "Vaihteunniste"
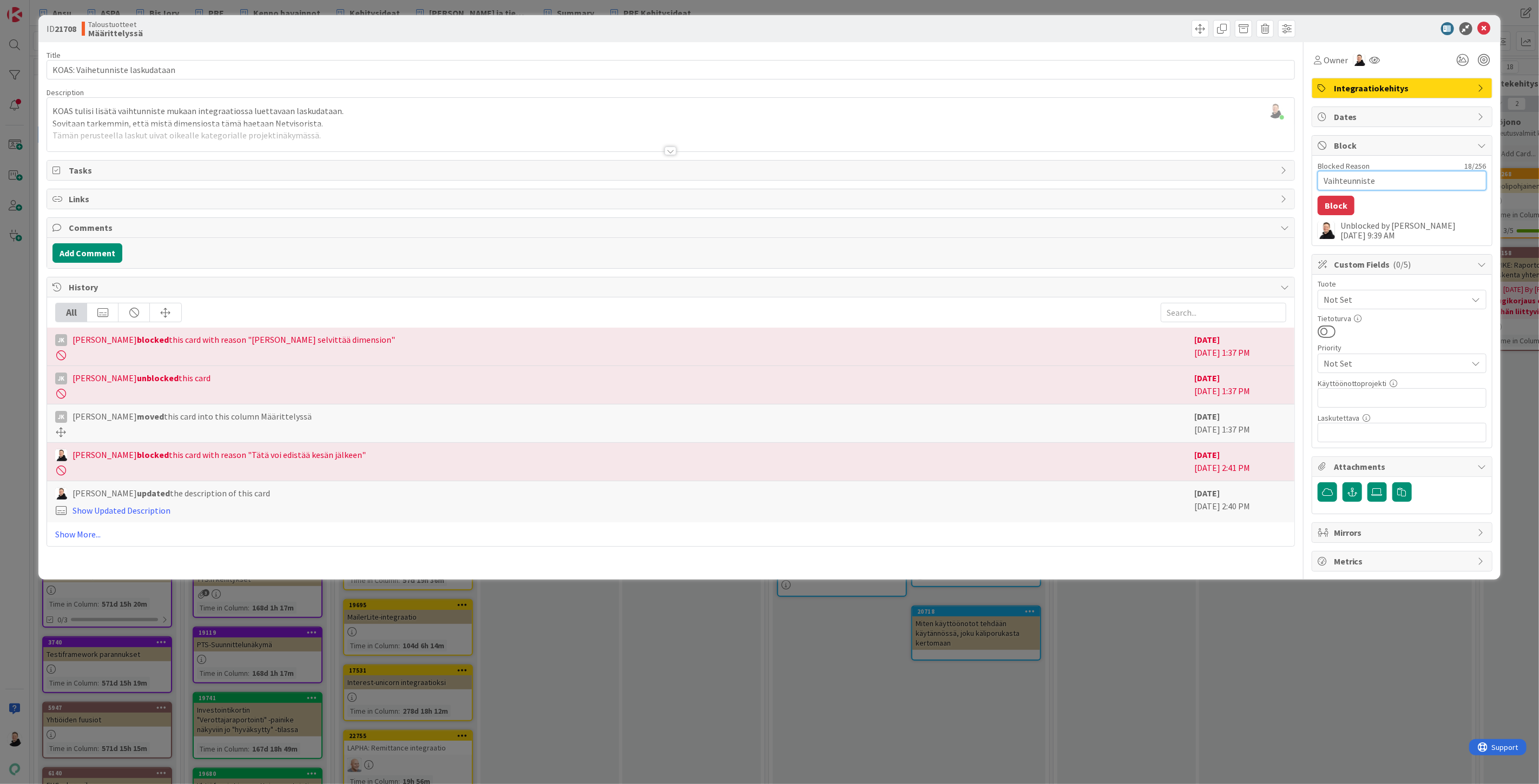
type textarea "x"
type textarea "Vaihteunniste"
type textarea "x"
type textarea "Vaihteunnist"
type textarea "x"
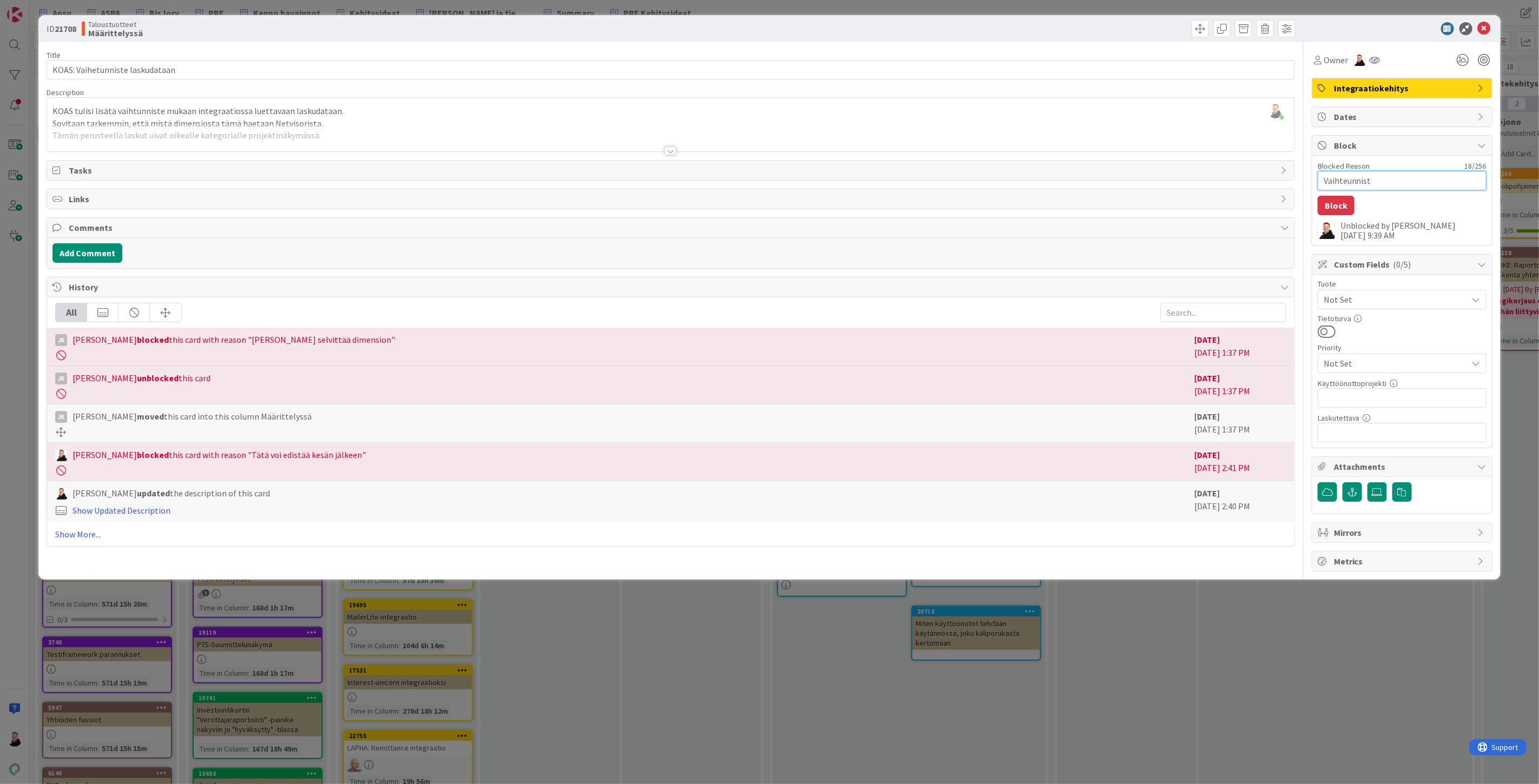
type textarea "Vaihteunnis"
type textarea "x"
type textarea "Vaihteunni"
type textarea "x"
type textarea "Vaihteunn"
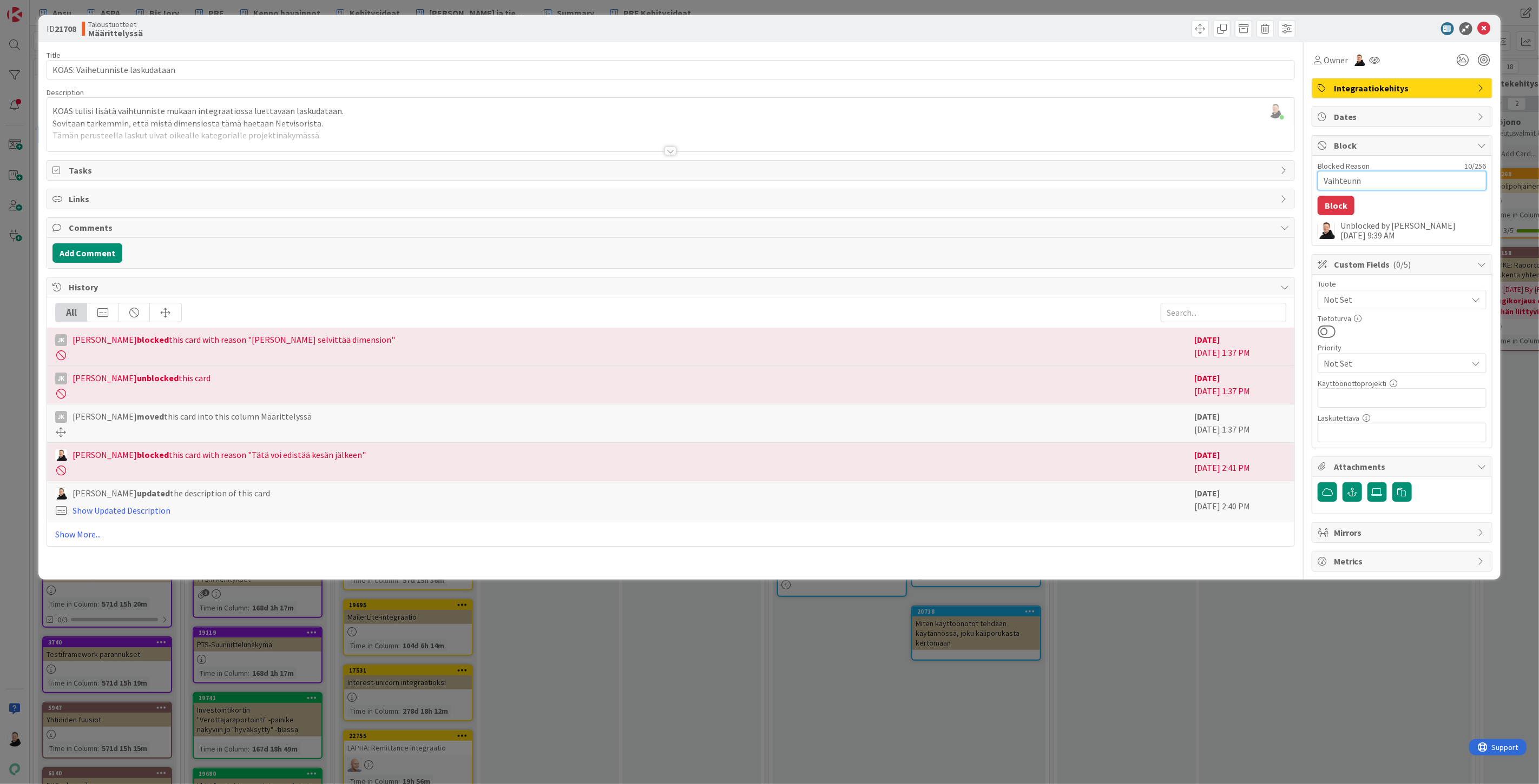
type textarea "x"
type textarea "Vaihteun"
type textarea "x"
type textarea "Vaihteu"
type textarea "x"
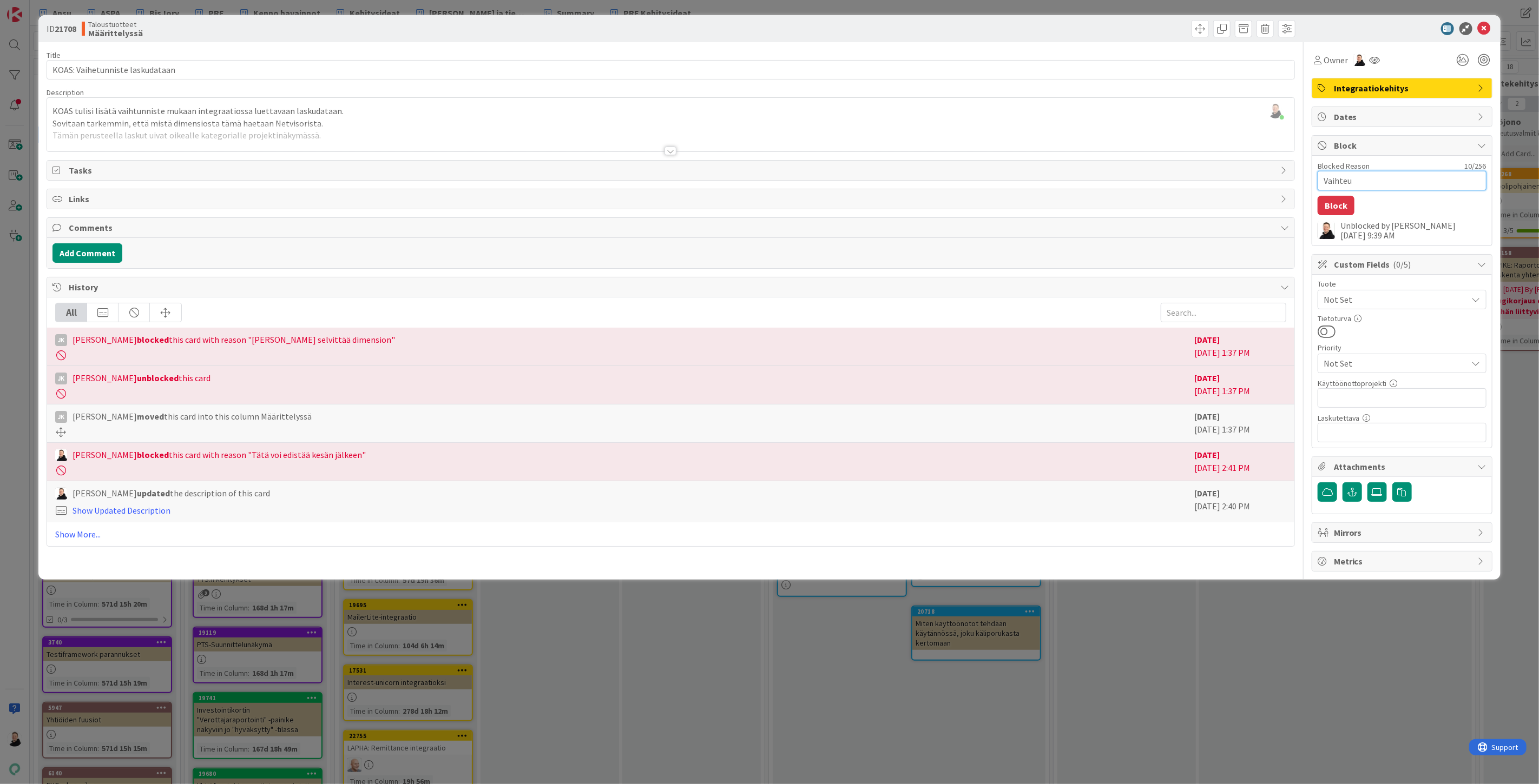
type textarea "Vaihte"
type textarea "x"
type textarea "Vaiht"
type textarea "x"
type textarea "[DEMOGRAPHIC_DATA]"
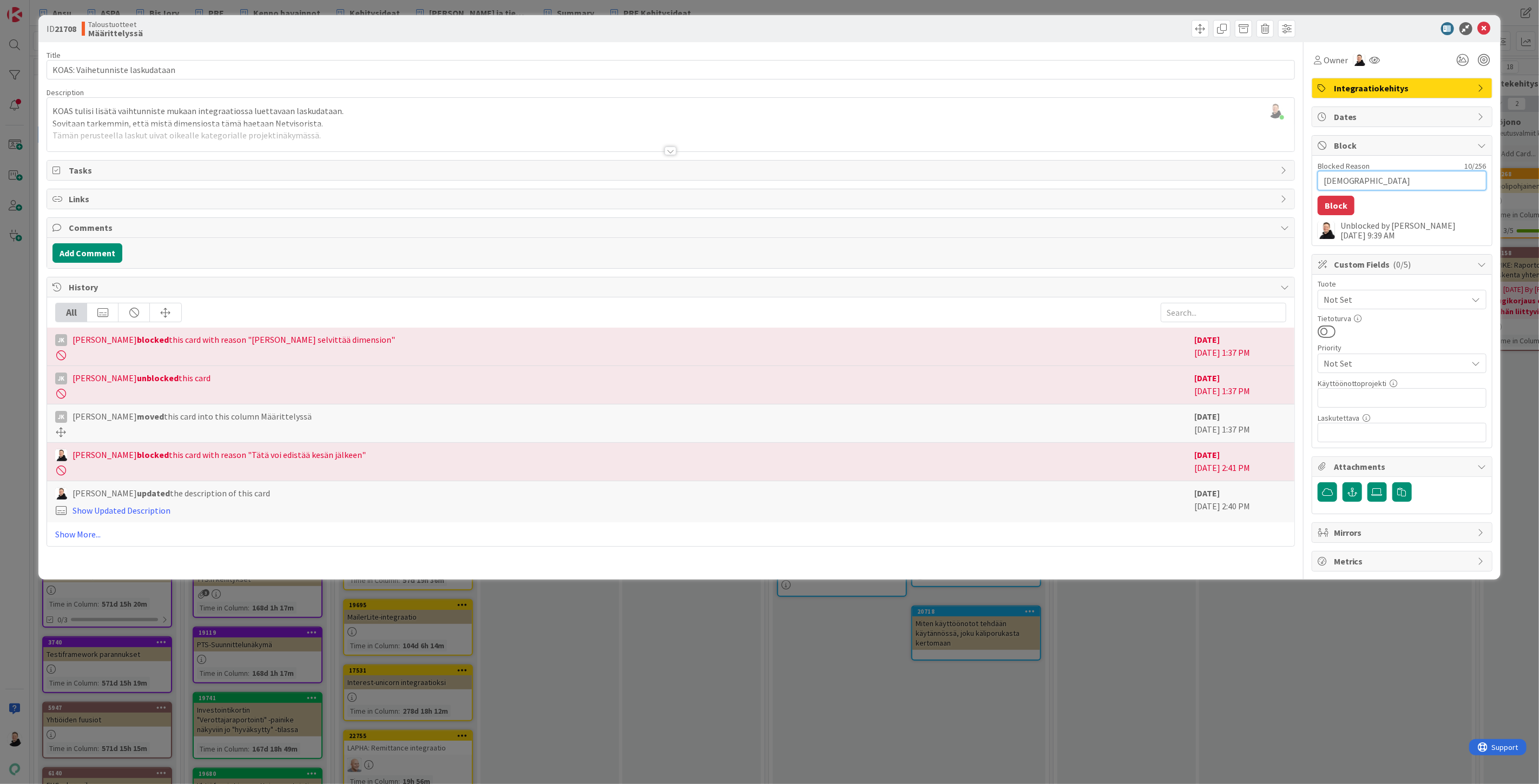
type textarea "x"
type textarea "Vai"
type textarea "x"
type textarea "Va"
type textarea "x"
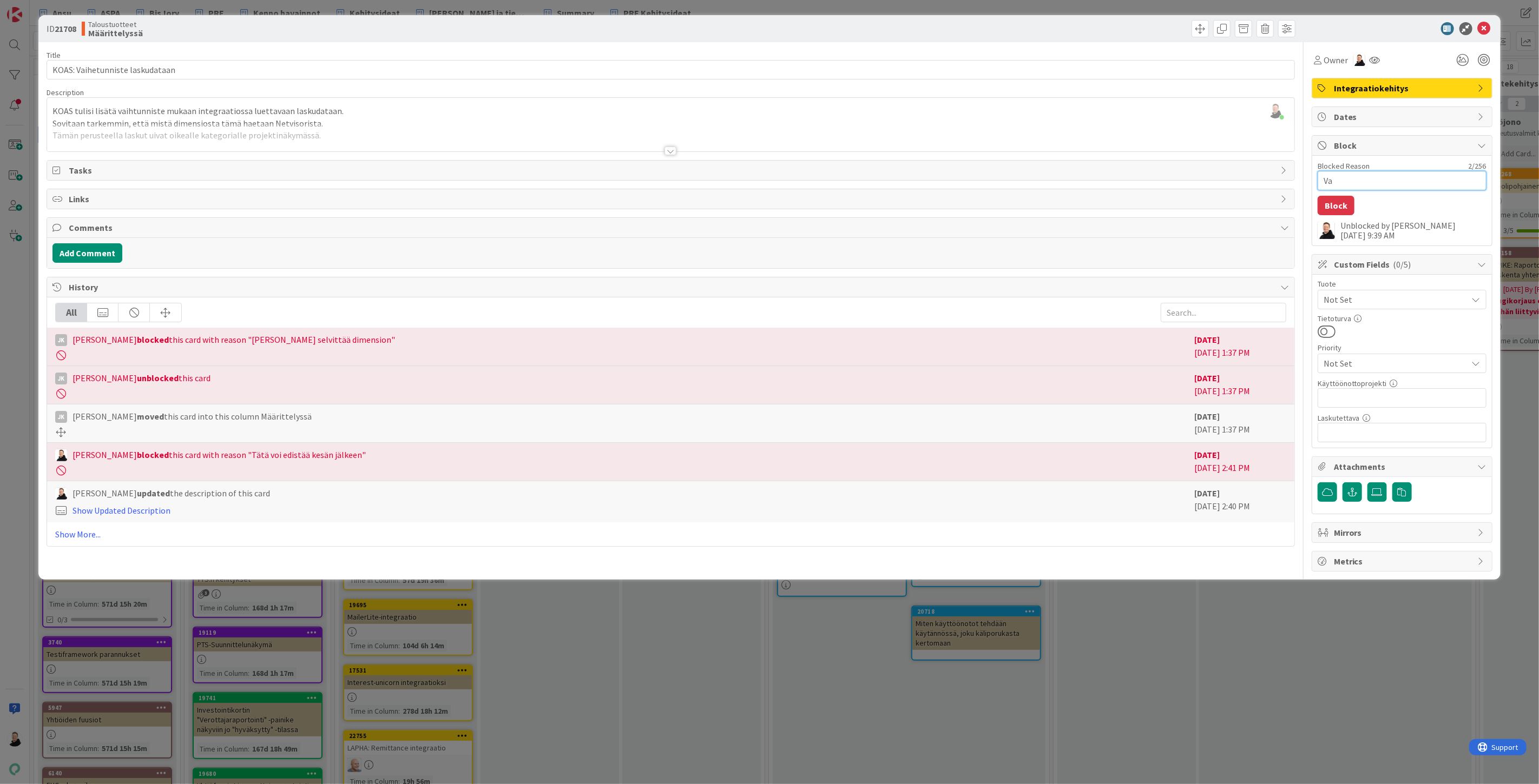
type textarea "V"
type textarea "x"
type textarea "K"
type textarea "x"
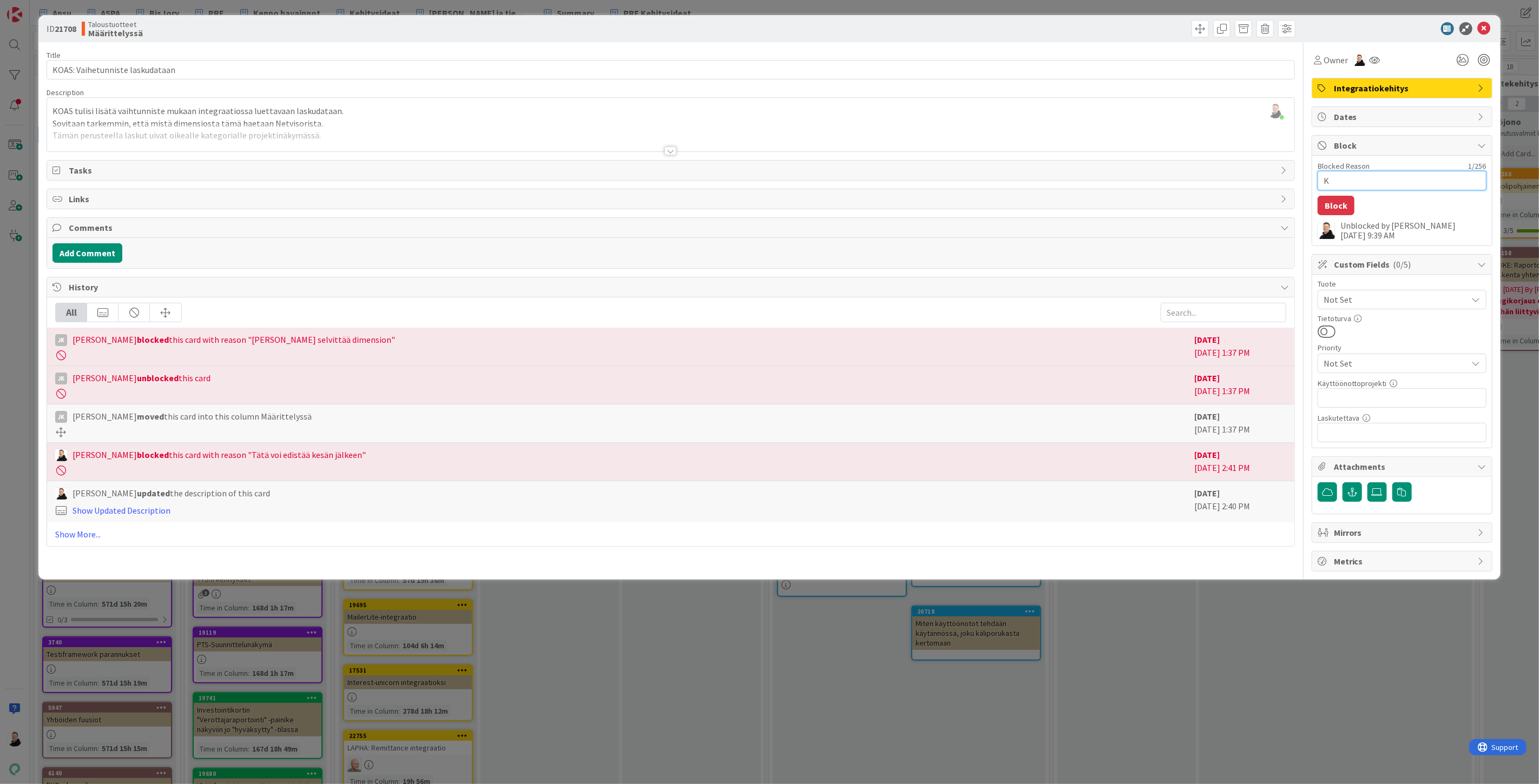
type textarea "KO"
type textarea "x"
type textarea "KOA"
type textarea "x"
type textarea "KOAS"
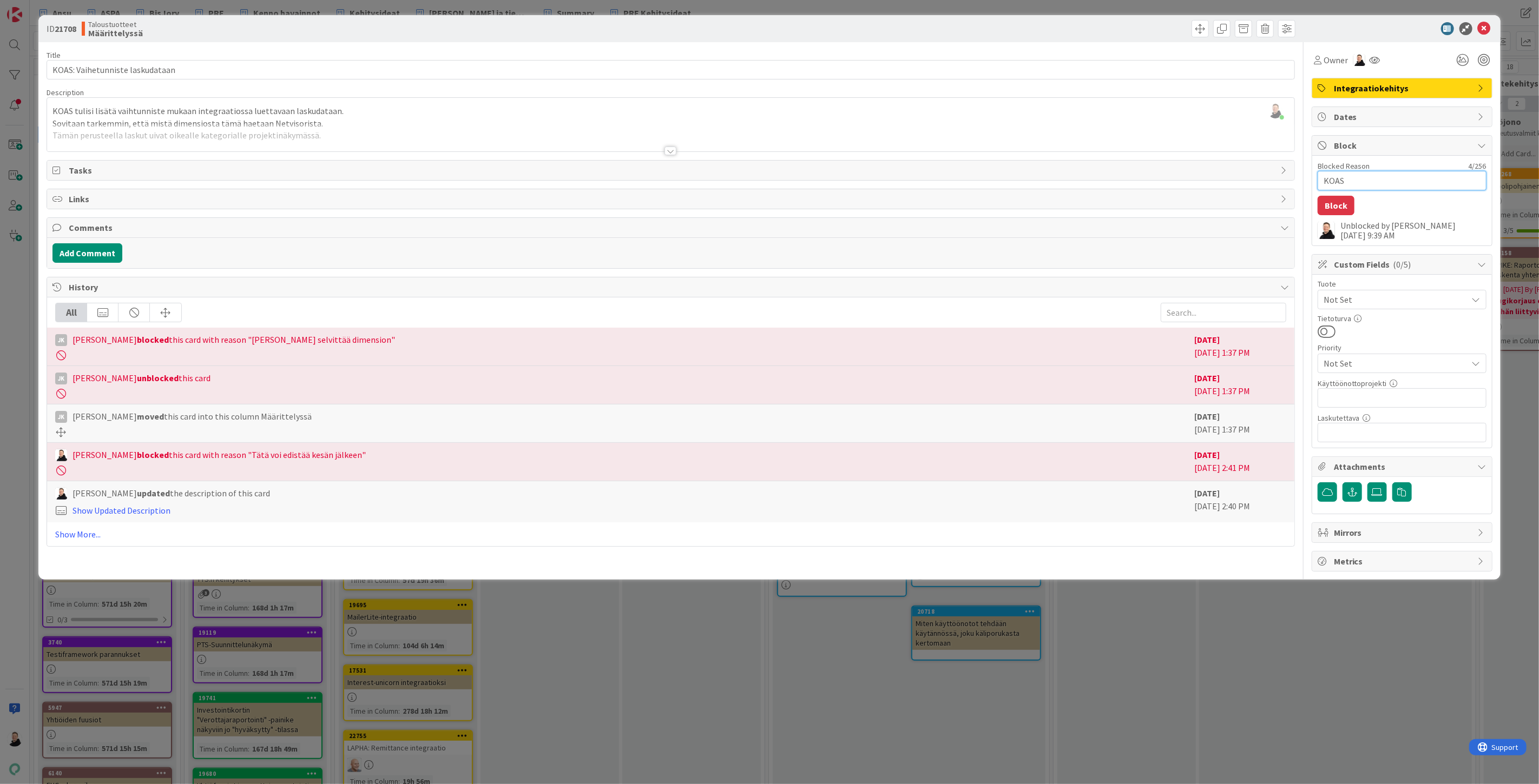
type textarea "x"
type textarea "KOAS"
type textarea "x"
type textarea "KOAS s"
type textarea "x"
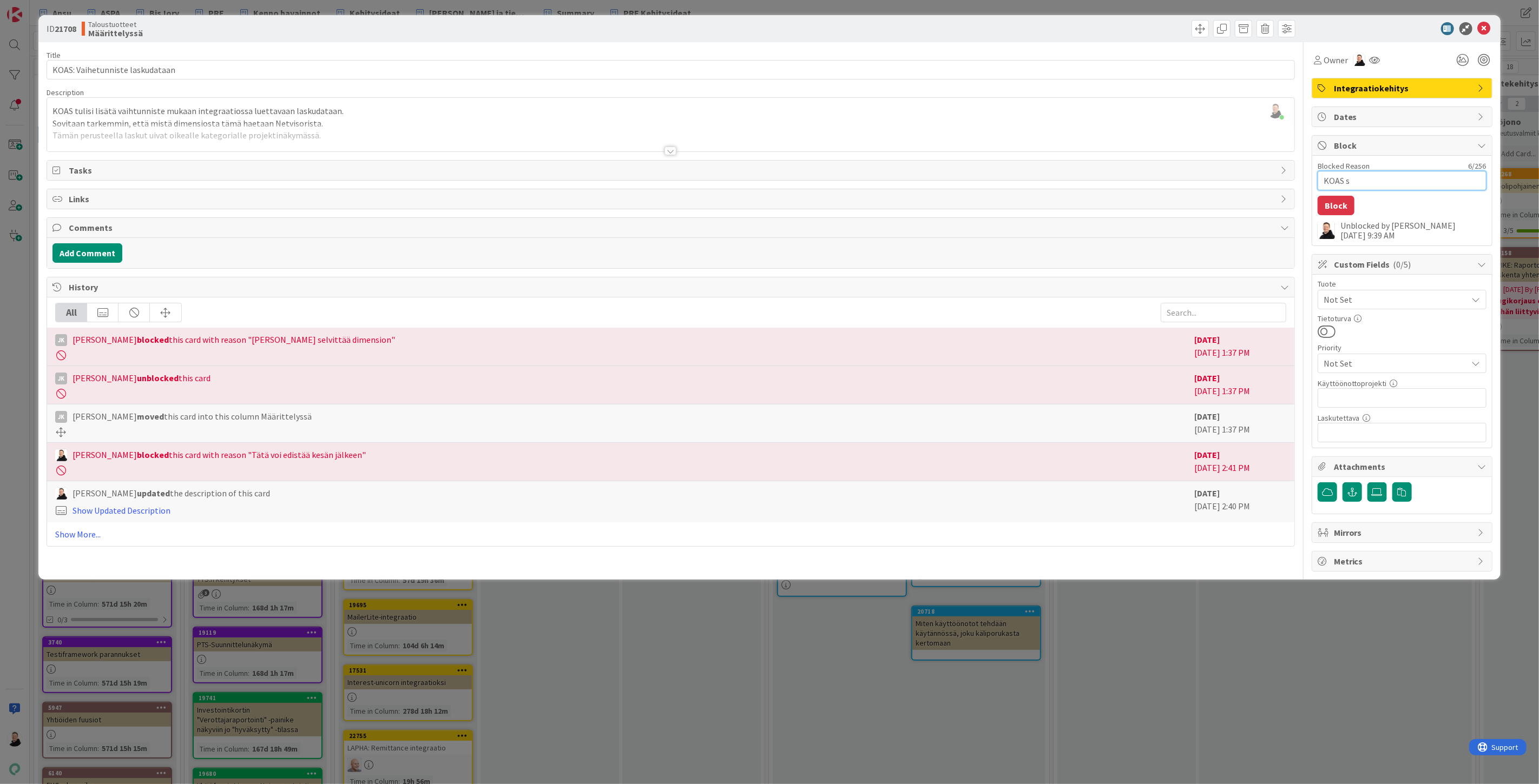
type textarea "KOAS se"
type textarea "x"
type textarea "KOAS sel"
type textarea "x"
type textarea "KOAS selv"
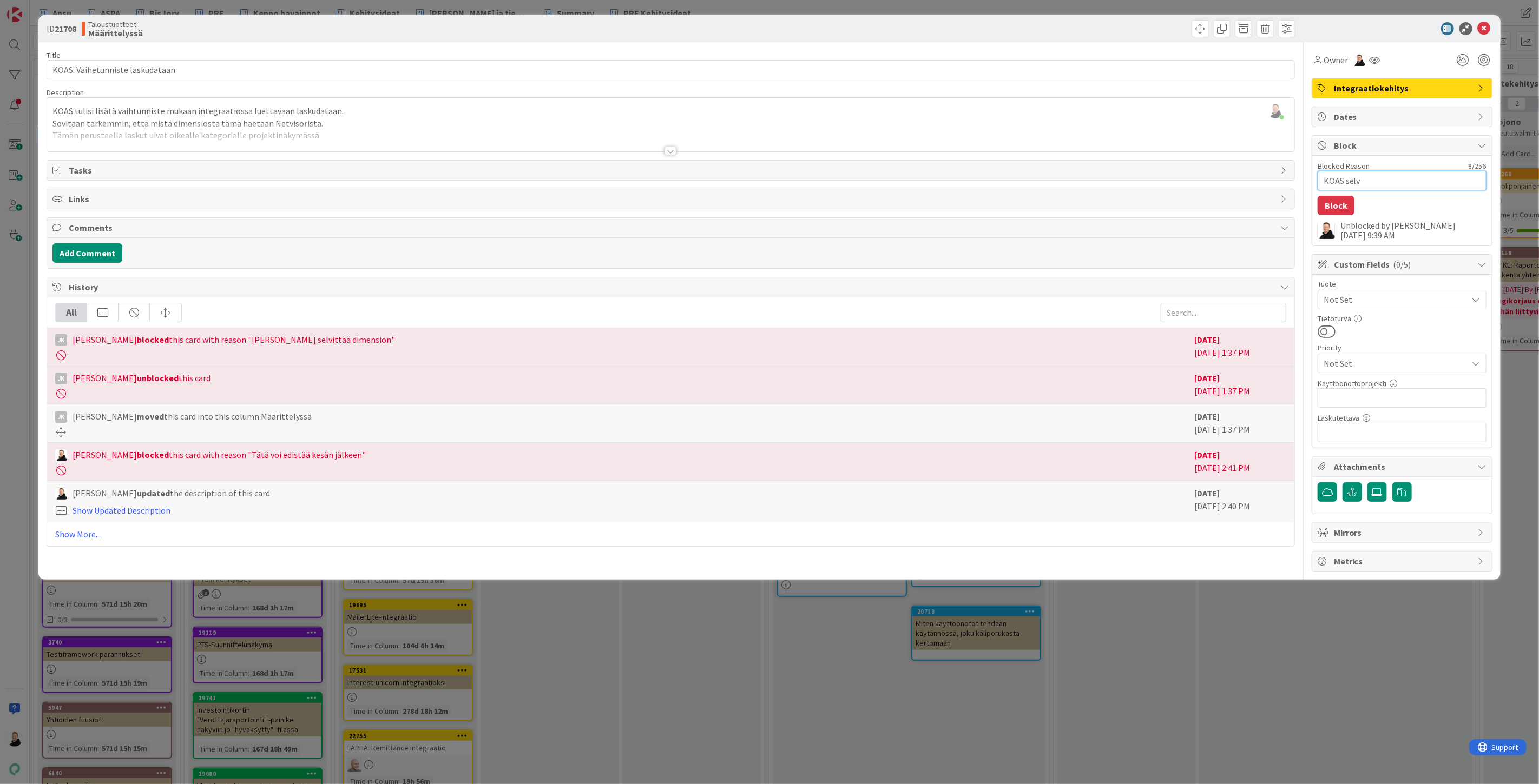
type textarea "x"
type textarea "KOAS selvi"
type textarea "x"
type textarea "KOAS selvit"
type textarea "x"
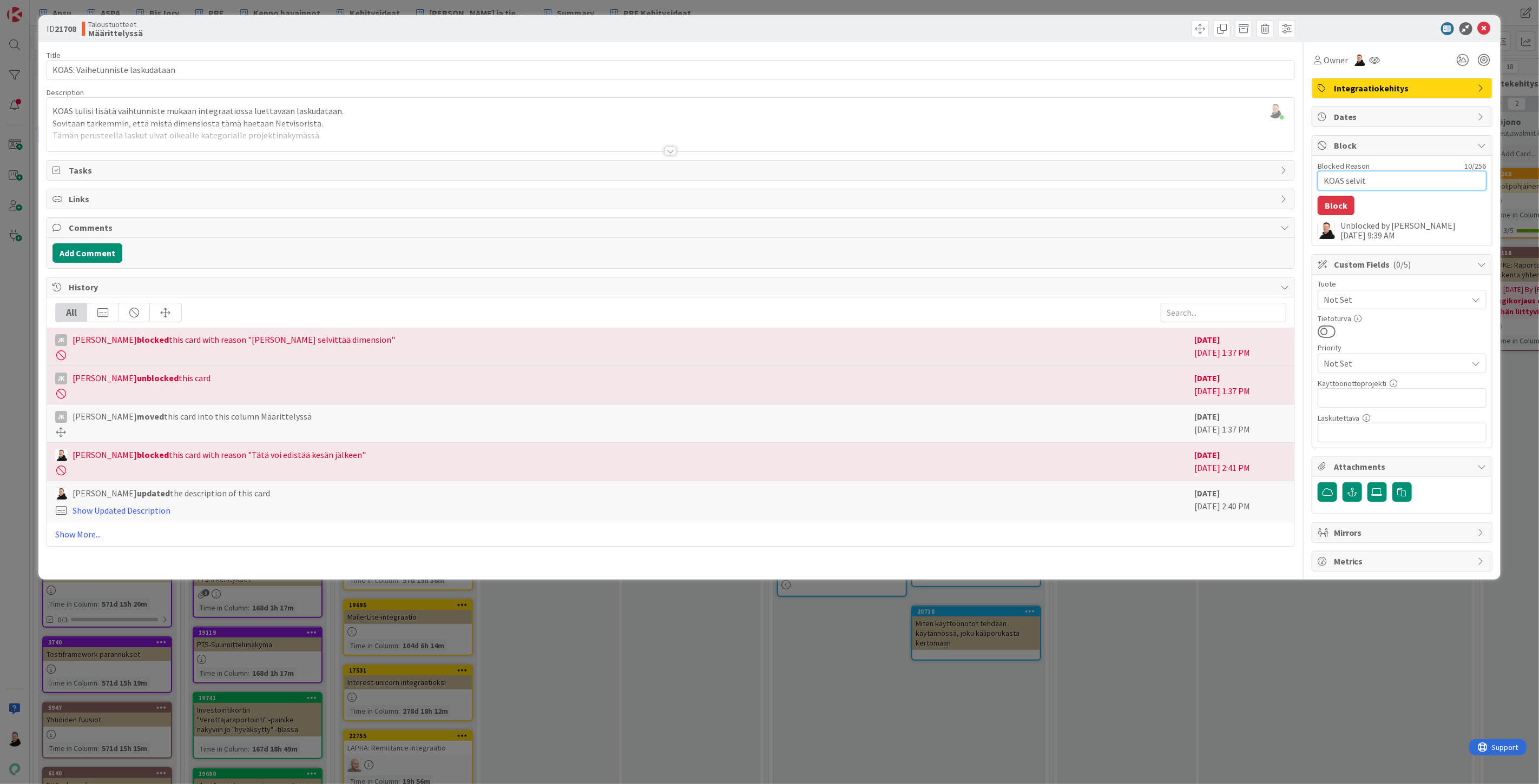
type textarea "KOAS selvitt"
type textarea "x"
type textarea "KOAS selvitte"
type textarea "x"
type textarea "KOAS selvittel"
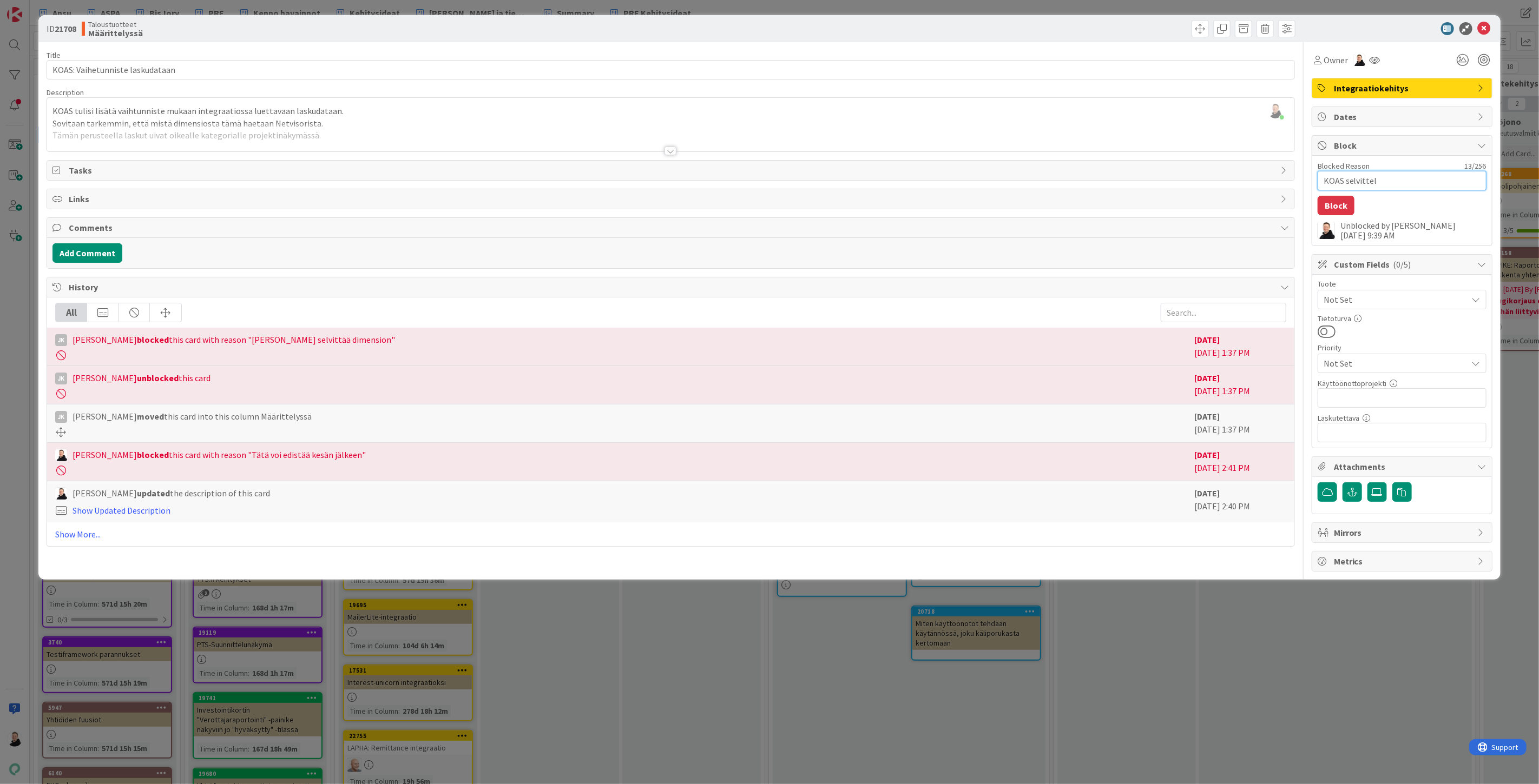
type textarea "x"
type textarea "KOAS selvittele"
type textarea "x"
type textarea "KOAS selvittelee"
type textarea "x"
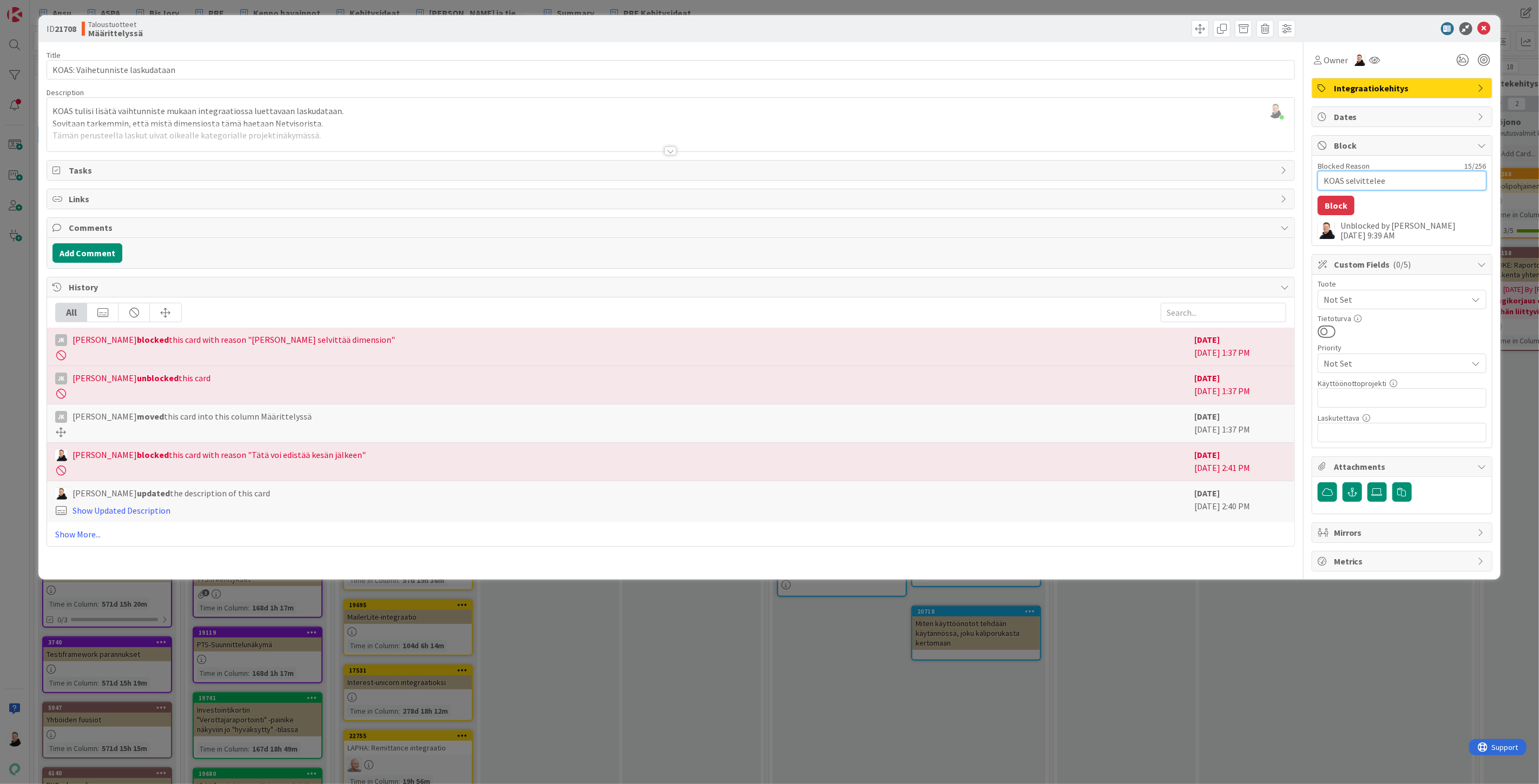
type textarea "KOAS selvittelee"
type textarea "x"
type textarea "KOAS selvittelee 2"
type textarea "x"
type textarea "KOAS selvittelee 24"
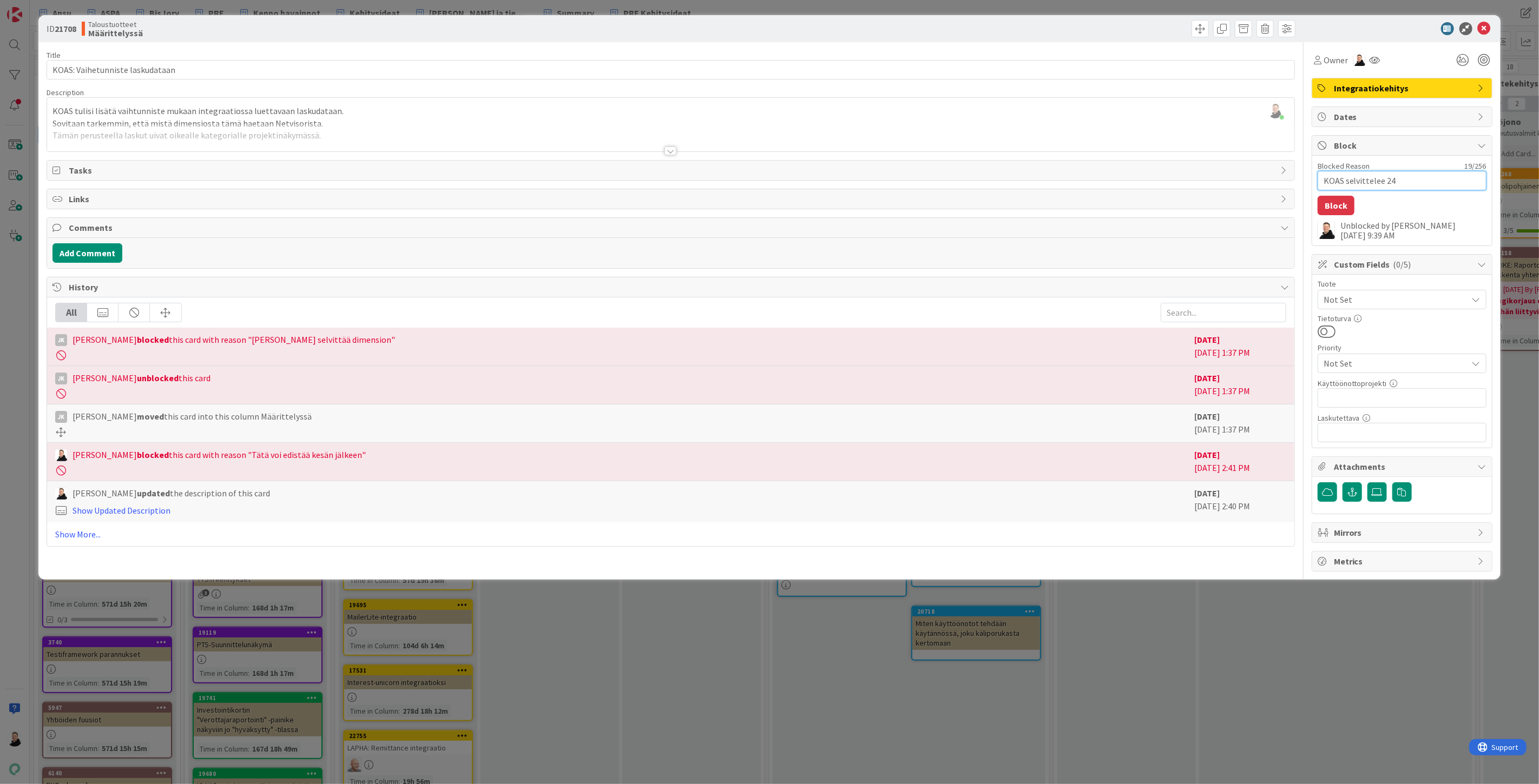
type textarea "x"
type textarea "KOAS selvittelee 24."
type textarea "x"
type textarea "KOAS selvittelee 24.8"
type textarea "x"
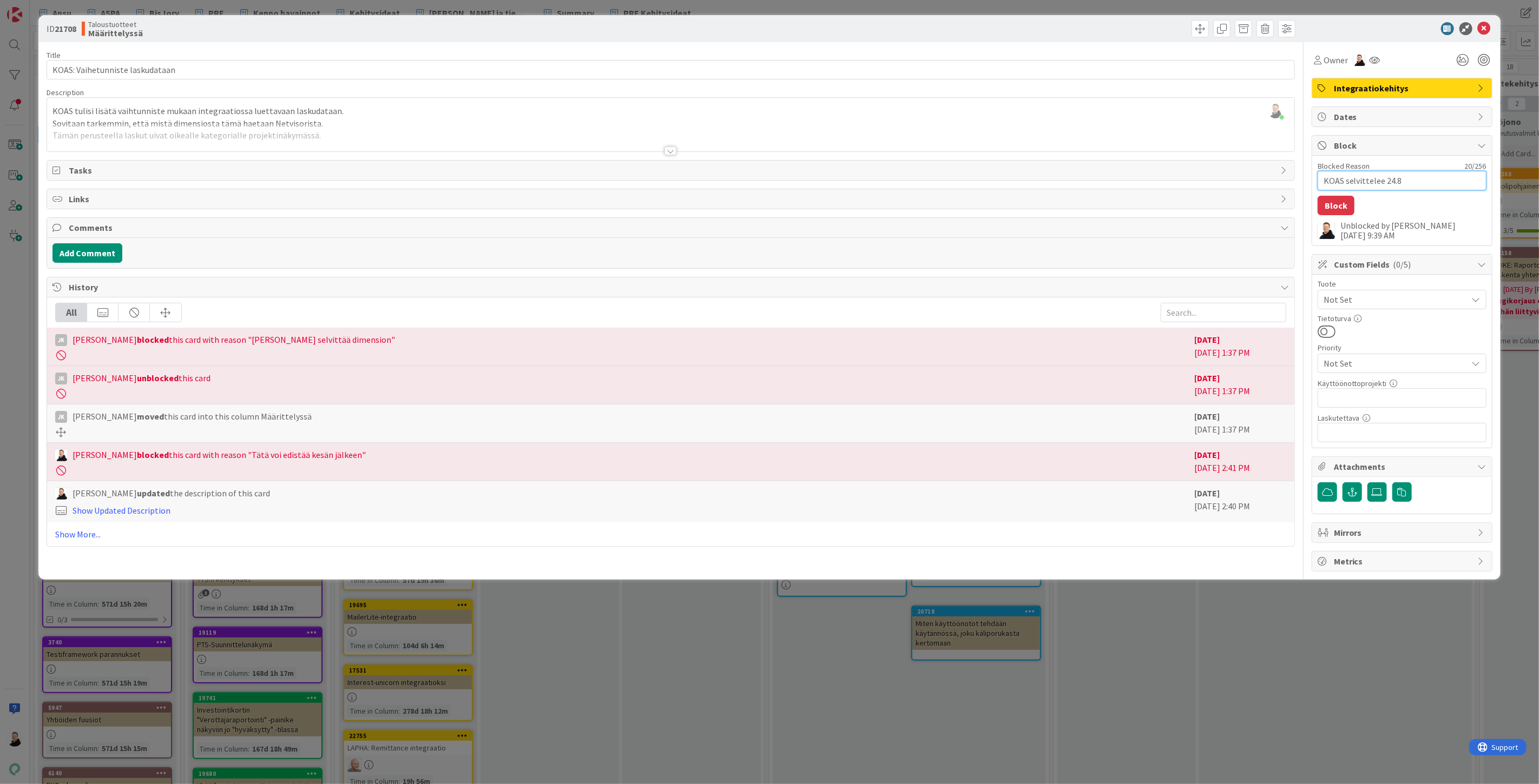
type textarea "KOAS selvittelee 24.8."
type textarea "x"
type textarea "KOAS selvittelee 24.8."
type textarea "x"
type textarea "KOAS selvittelee 24.8. p"
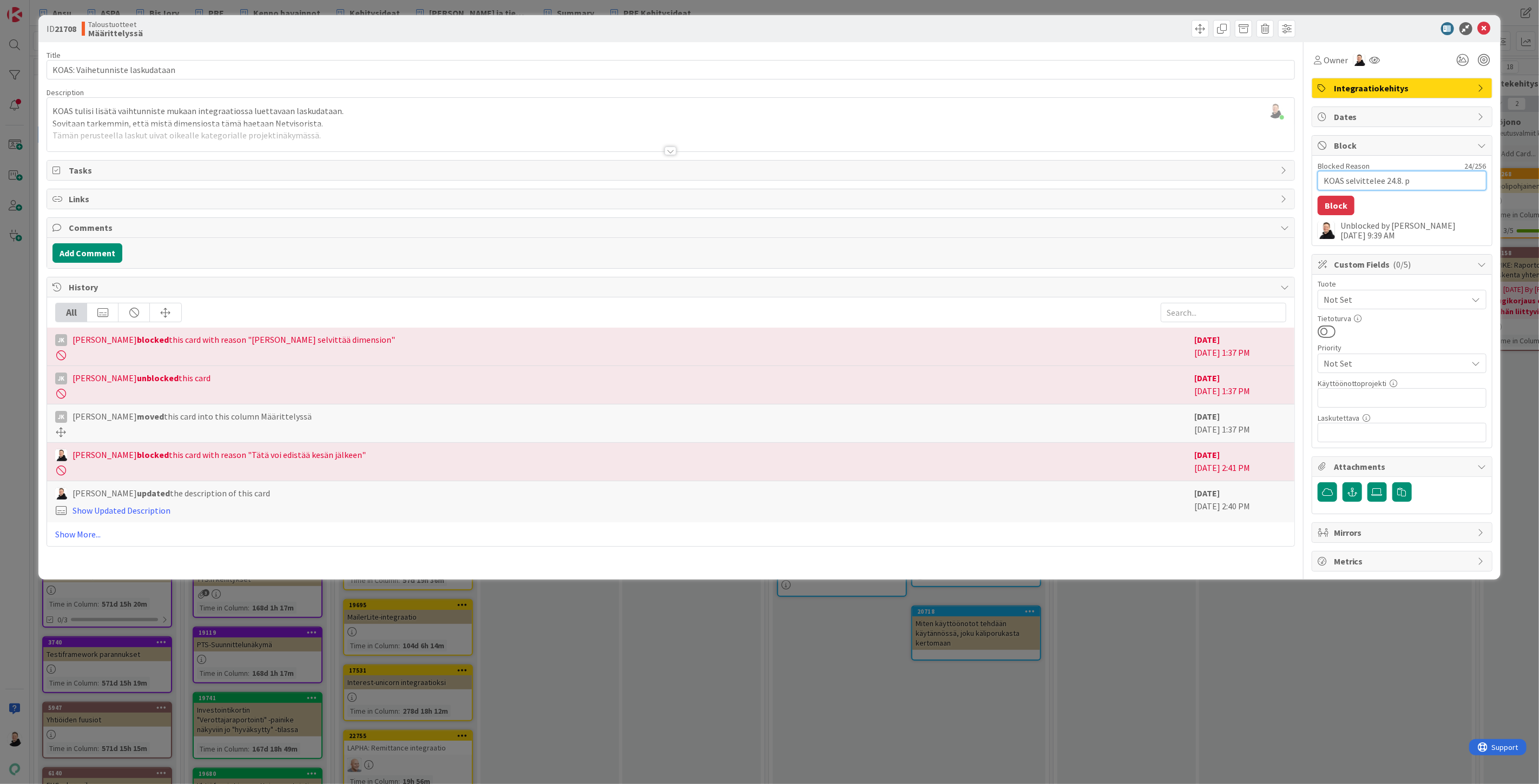
type textarea "x"
type textarea "KOAS selvittelee 24.8. pa"
type textarea "x"
type textarea "KOAS selvittelee 24.8. pal"
type textarea "x"
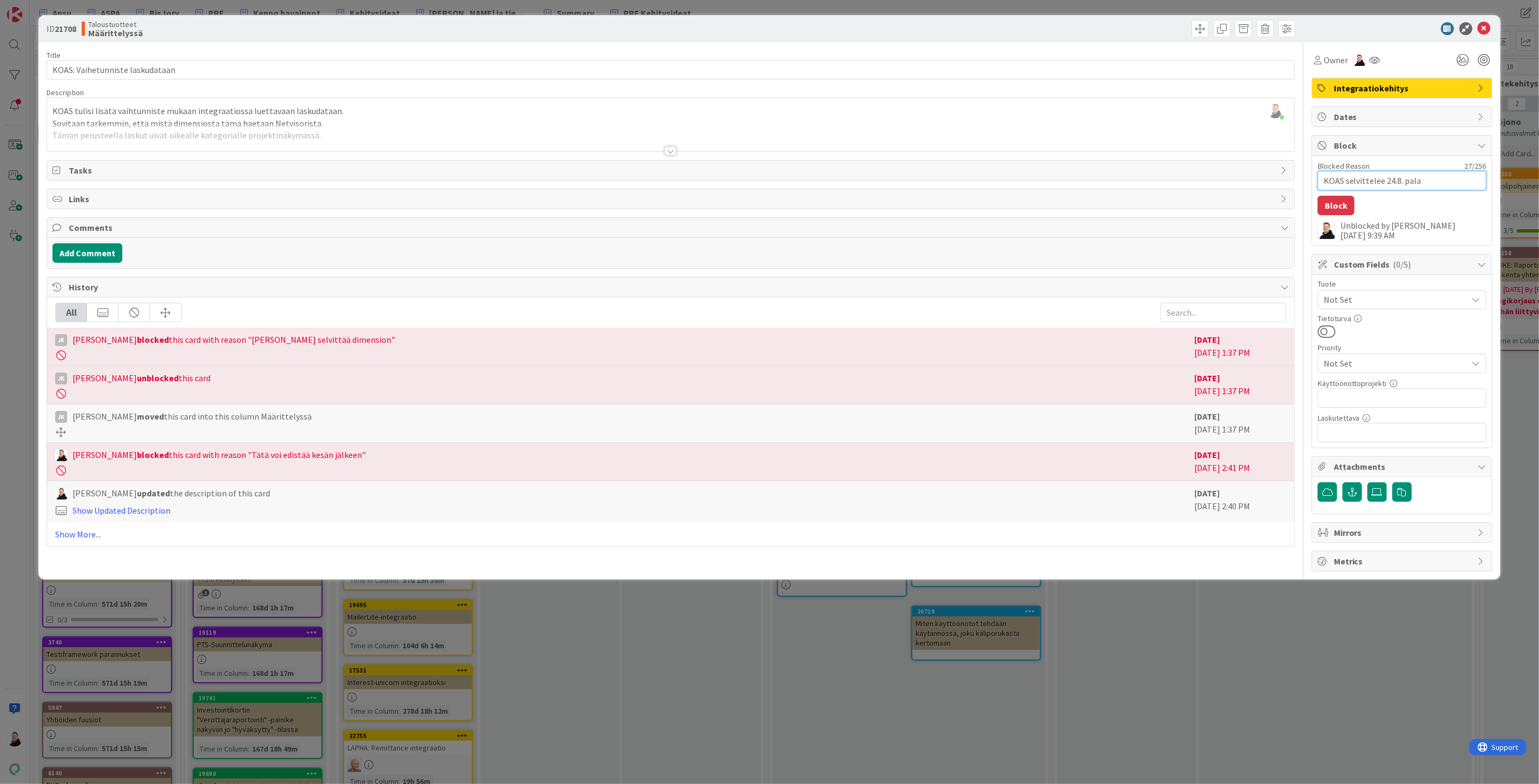
type textarea "KOAS selvittelee 24.8. palav"
type textarea "x"
type textarea "KOAS selvittelee 24.8. palaver"
type textarea "x"
type textarea "KOAS selvittelee 24.8. palaveri"
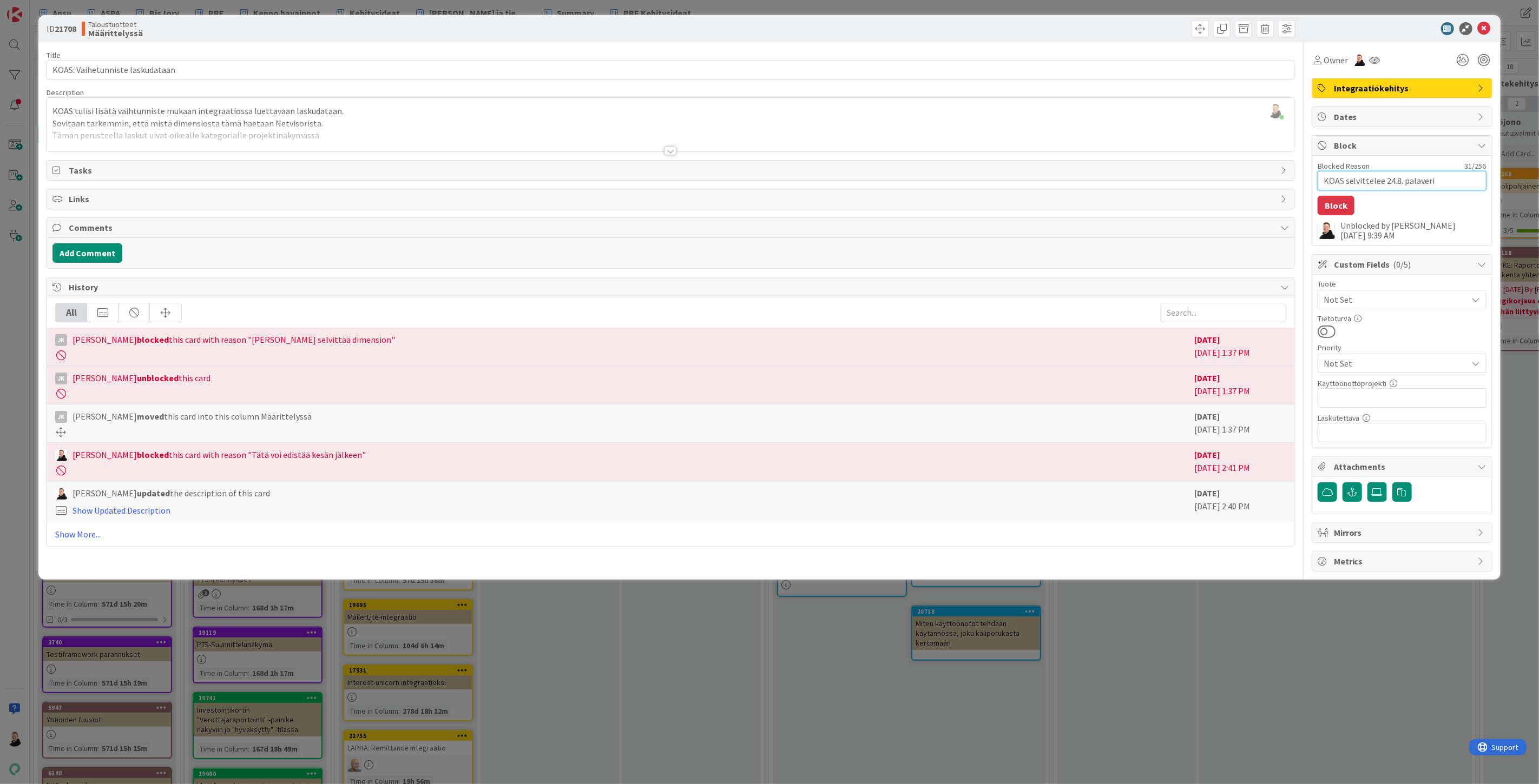
type textarea "x"
type textarea "KOAS selvittelee 24.8. palaveris"
type textarea "x"
type textarea "KOAS selvittelee 24.8. palaveriss"
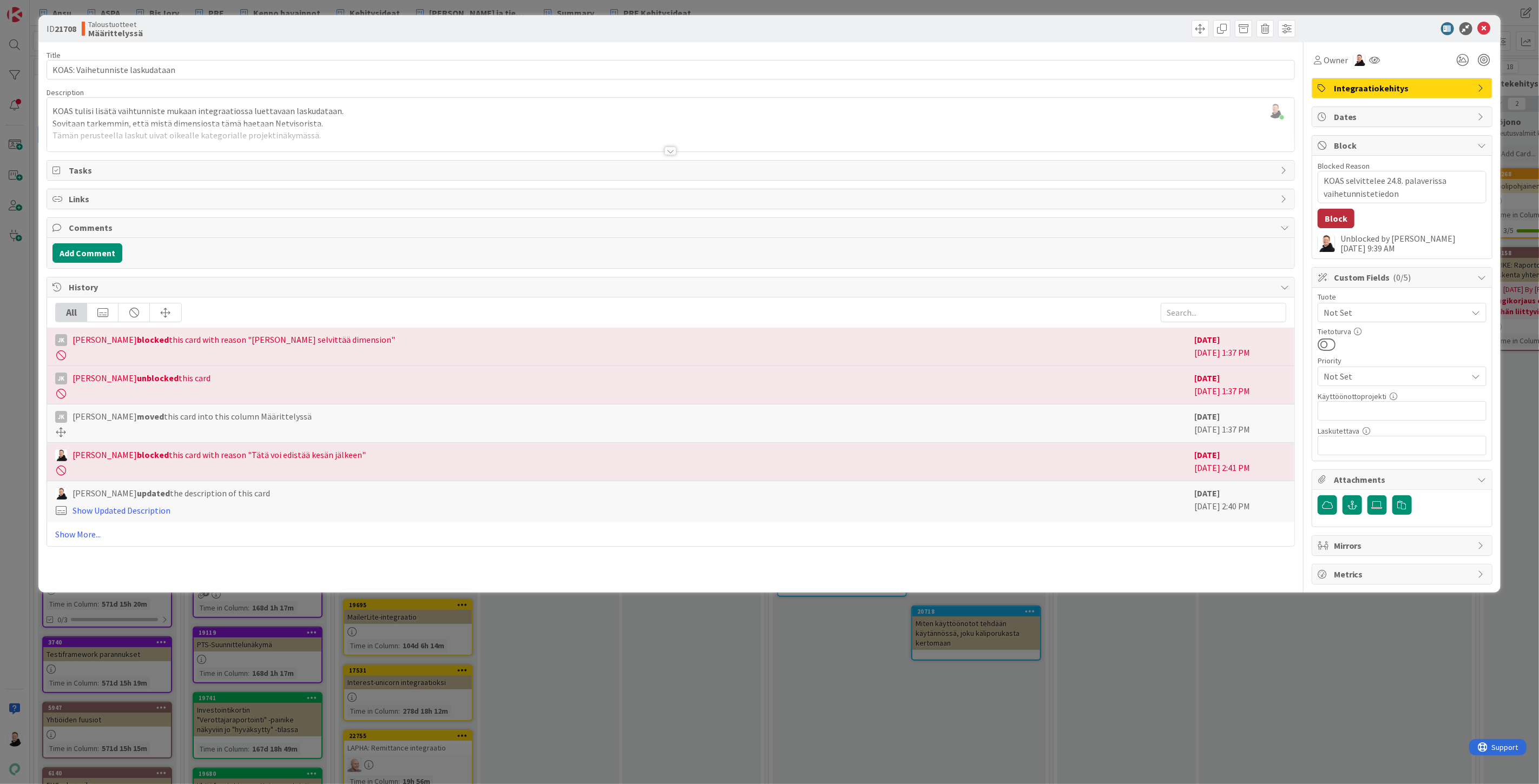
click at [1334, 218] on button "Block" at bounding box center [1336, 219] width 37 height 20
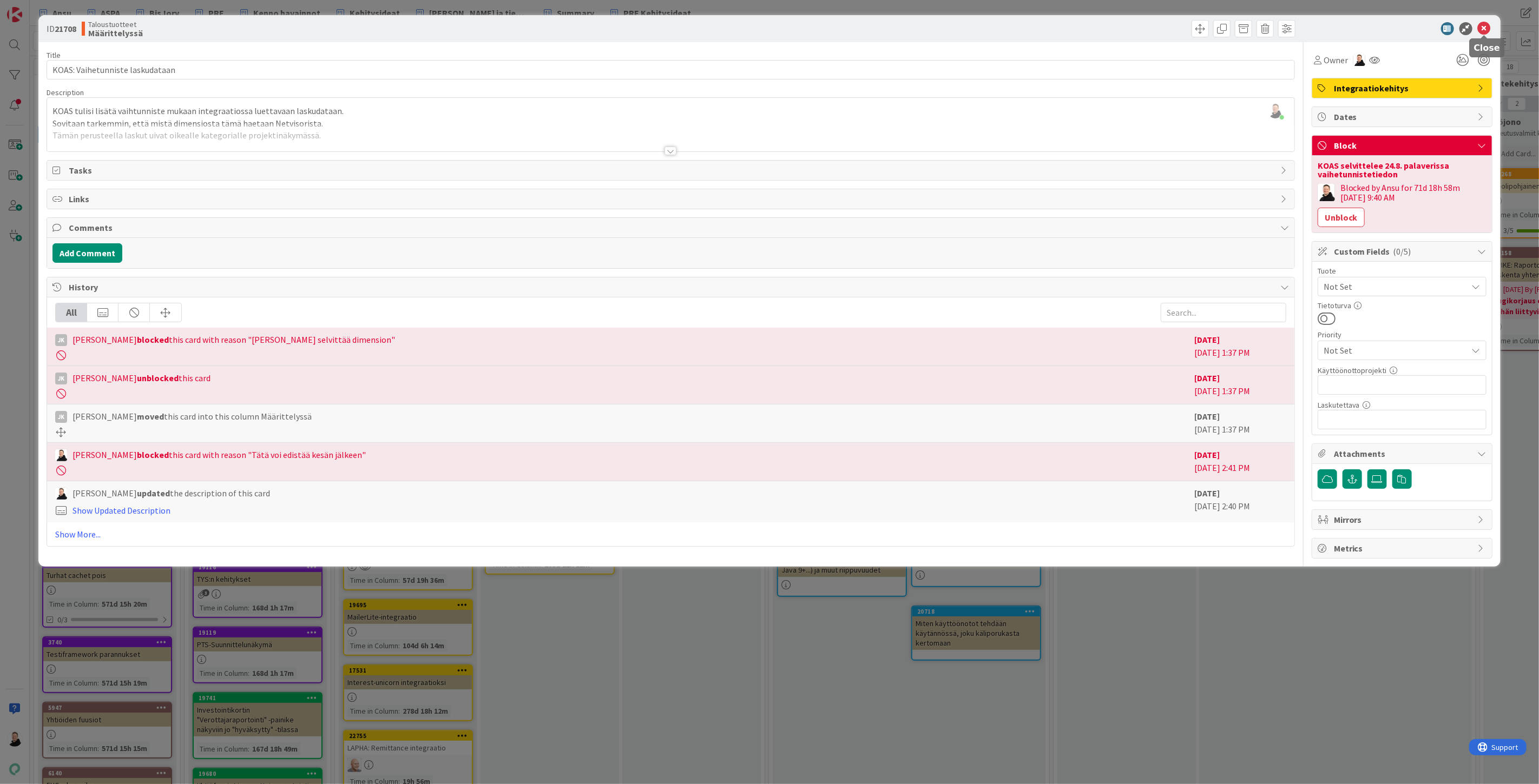
click at [1489, 27] on icon at bounding box center [1485, 29] width 13 height 13
